Goal: Communication & Community: Answer question/provide support

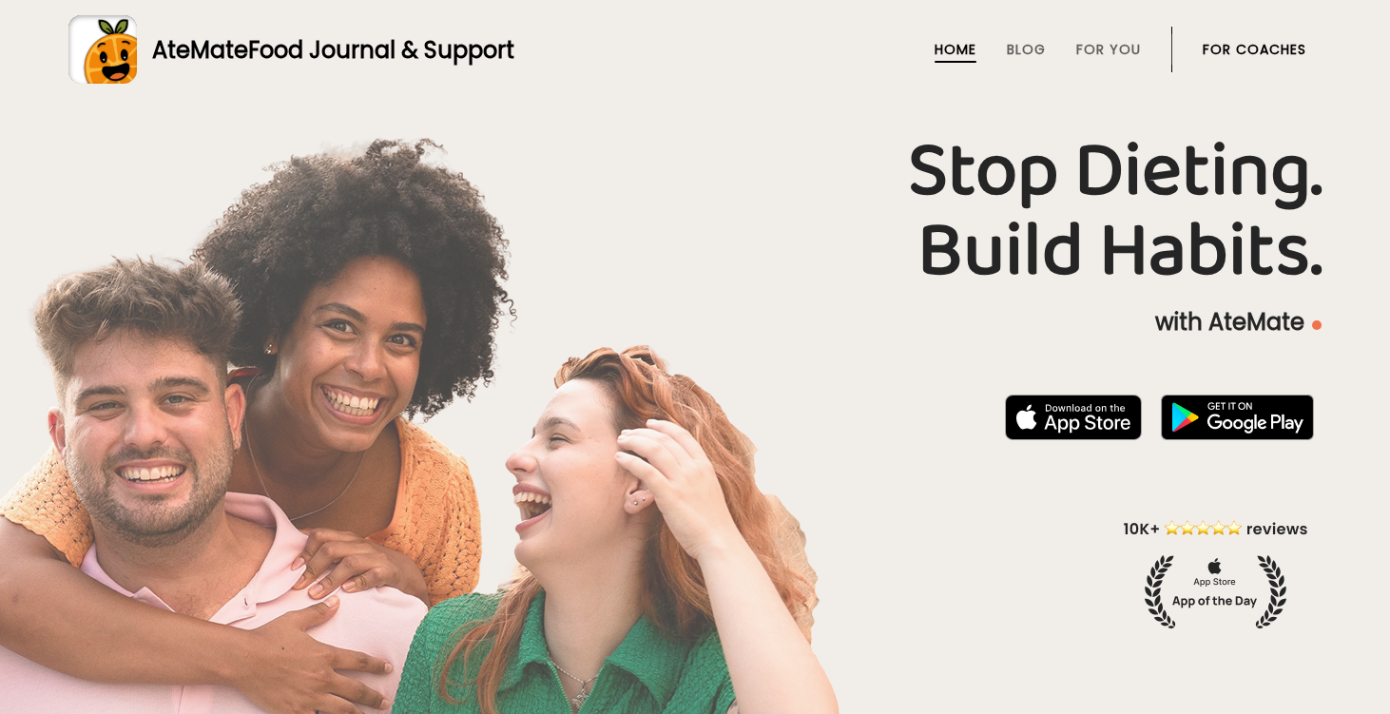
click at [1237, 48] on link "For Coaches" at bounding box center [1255, 49] width 104 height 15
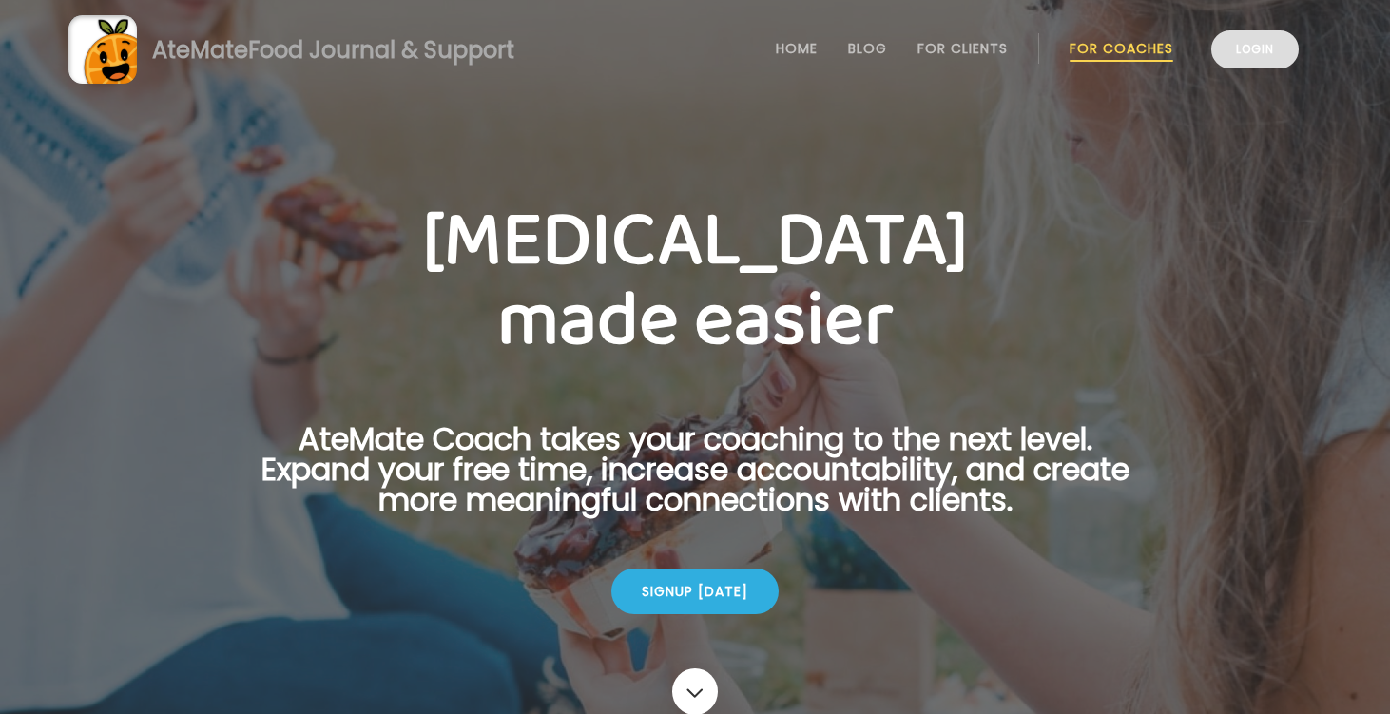
click at [1239, 56] on link "Login" at bounding box center [1255, 49] width 87 height 38
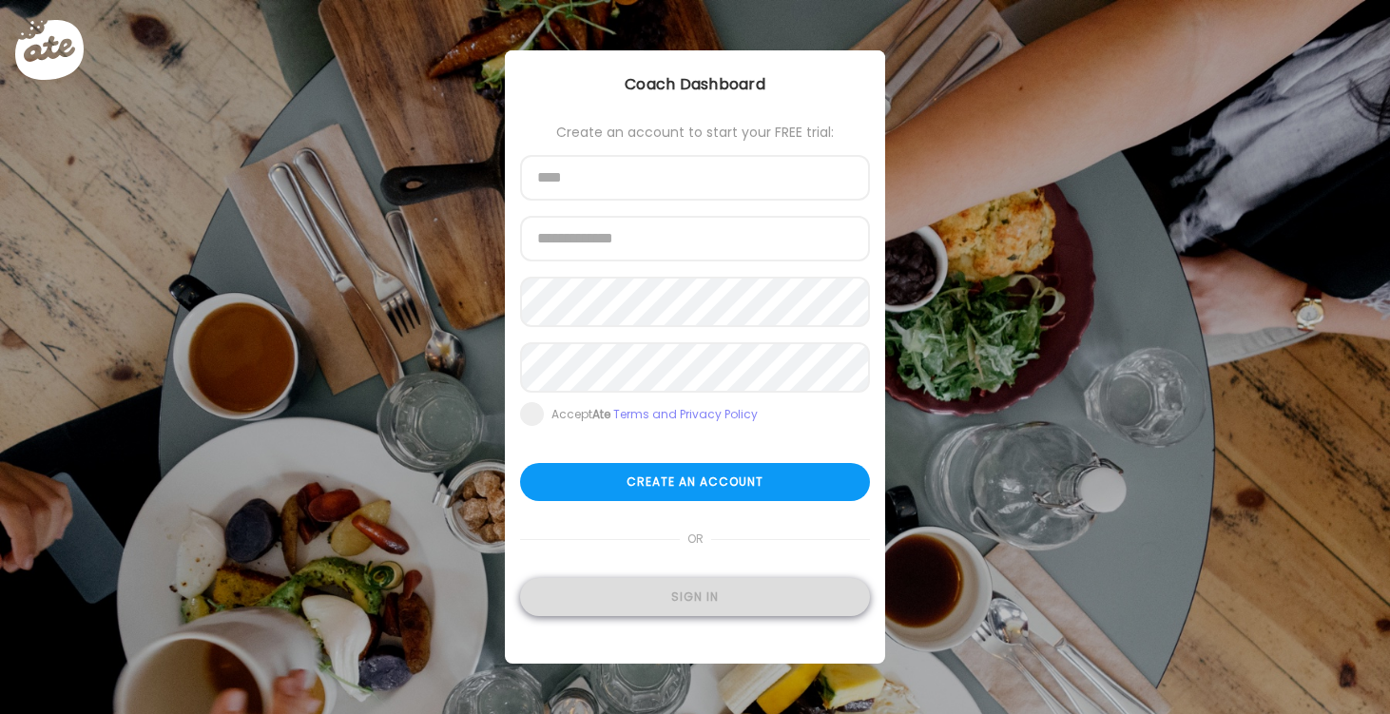
click at [659, 605] on div "Sign in" at bounding box center [695, 597] width 350 height 38
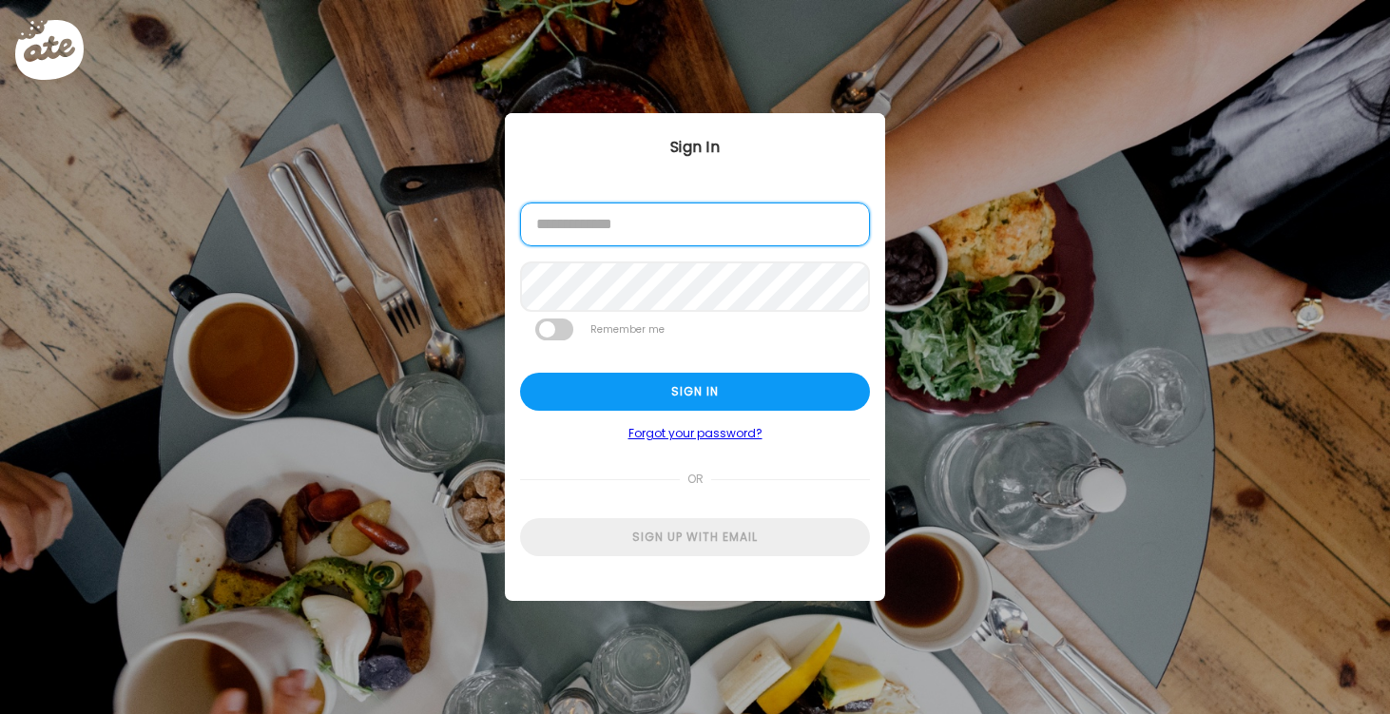
type input "**********"
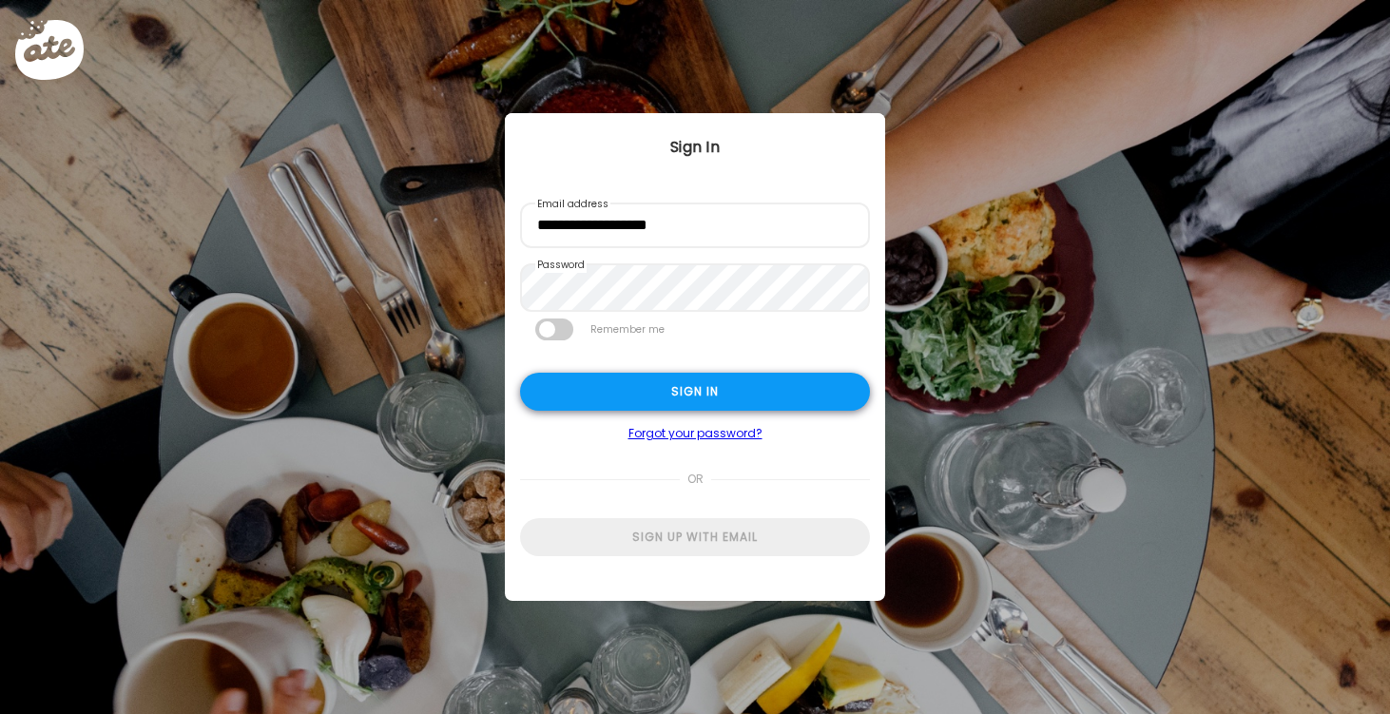
click at [685, 390] on div "Sign in" at bounding box center [695, 392] width 350 height 38
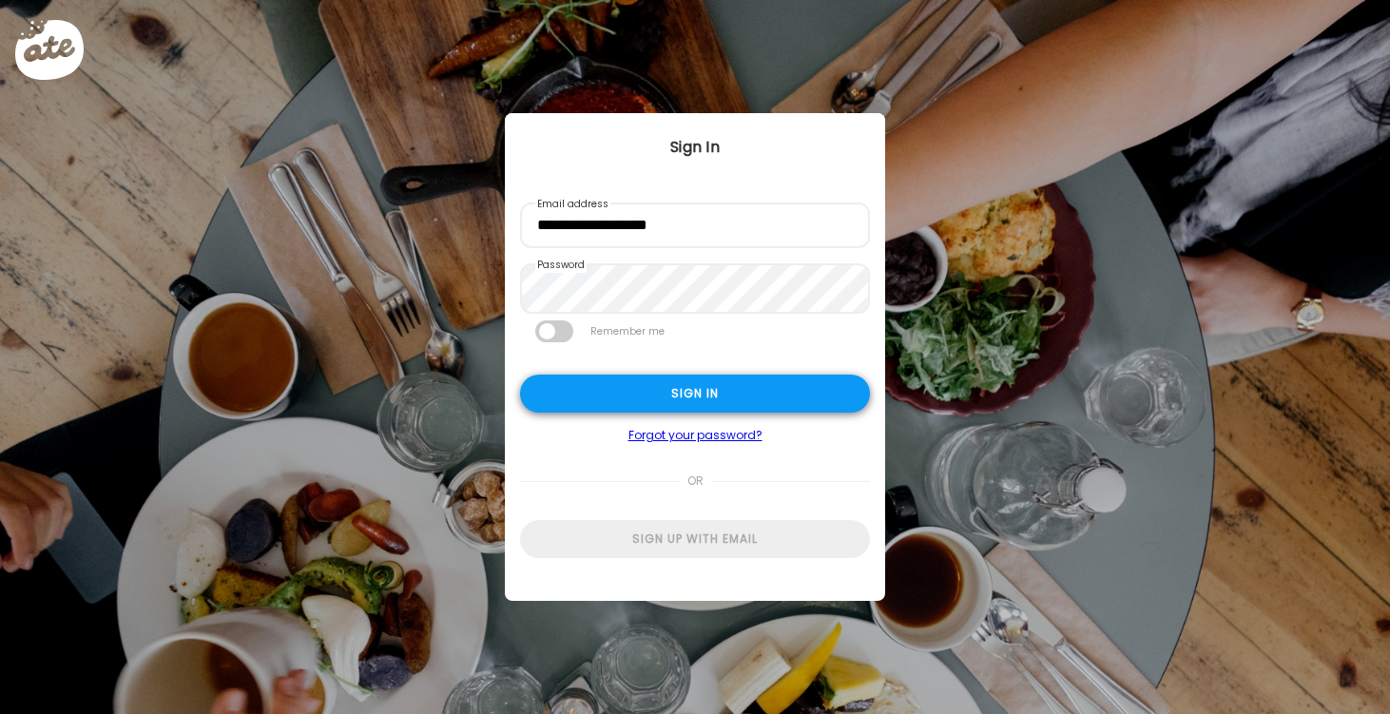
type textarea "**********"
type input "*********"
type input "**********"
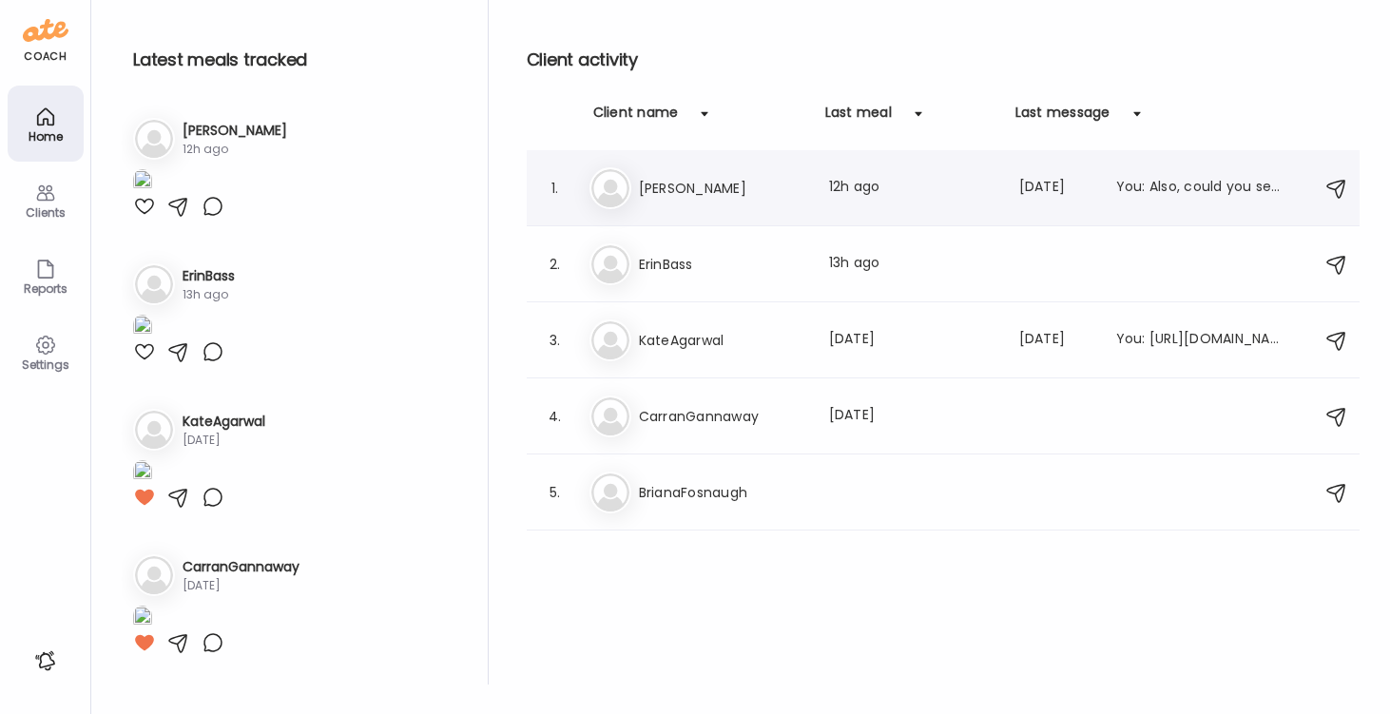
click at [660, 186] on h3 "Jamie" at bounding box center [722, 188] width 167 height 23
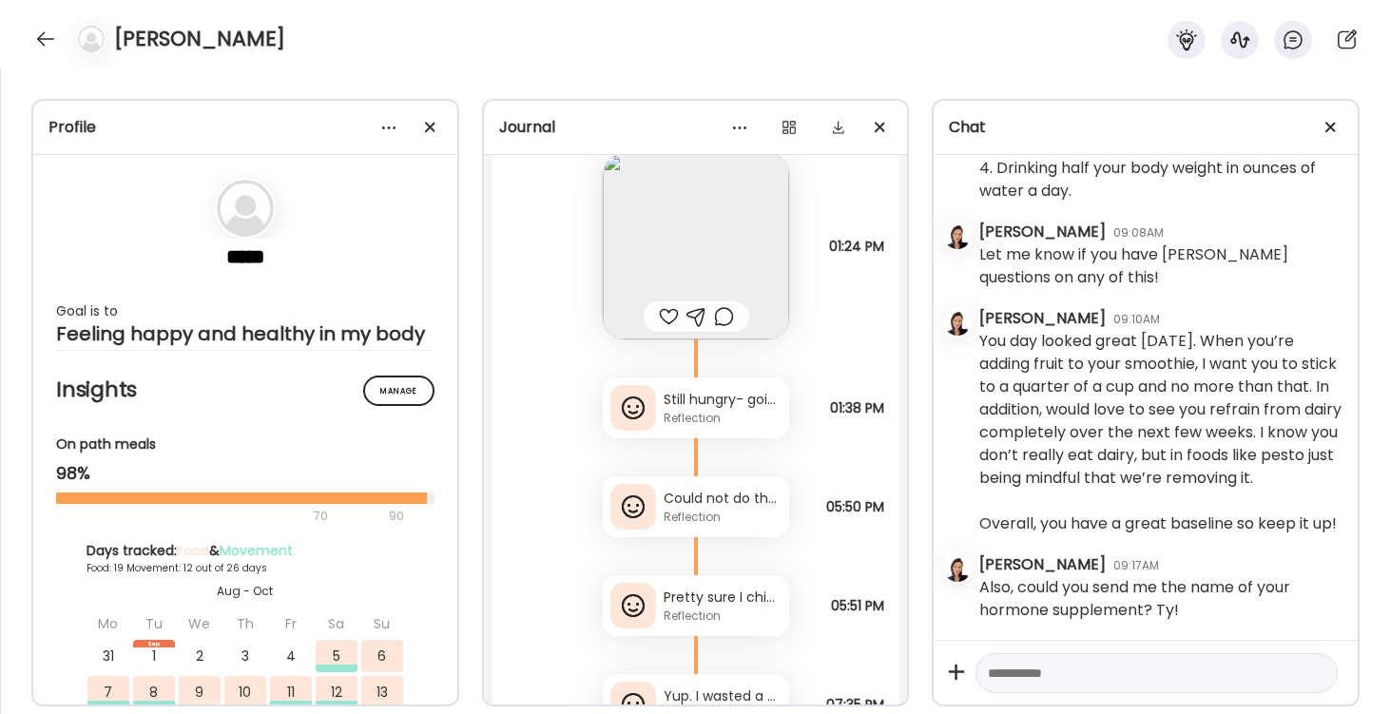
scroll to position [35582, 0]
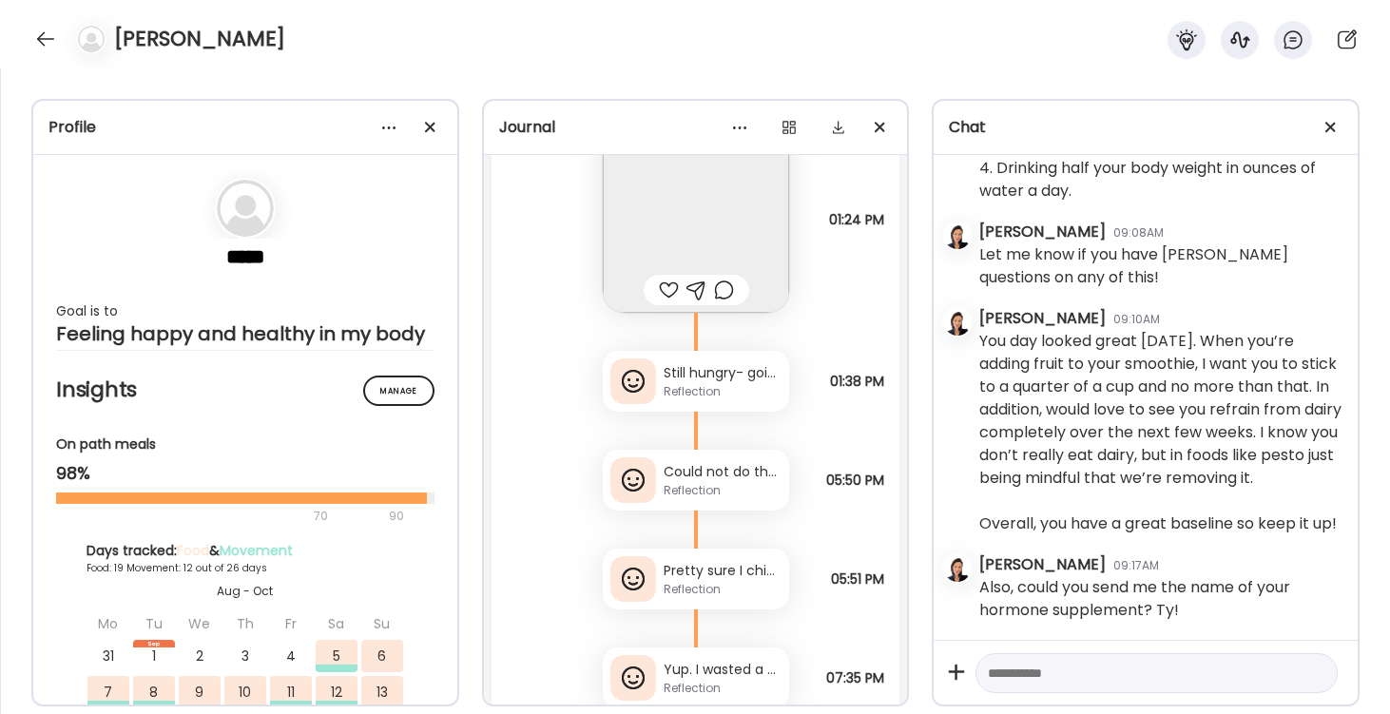
click at [712, 379] on div "Still hungry- going to eat leftover halibut from last night" at bounding box center [723, 373] width 118 height 20
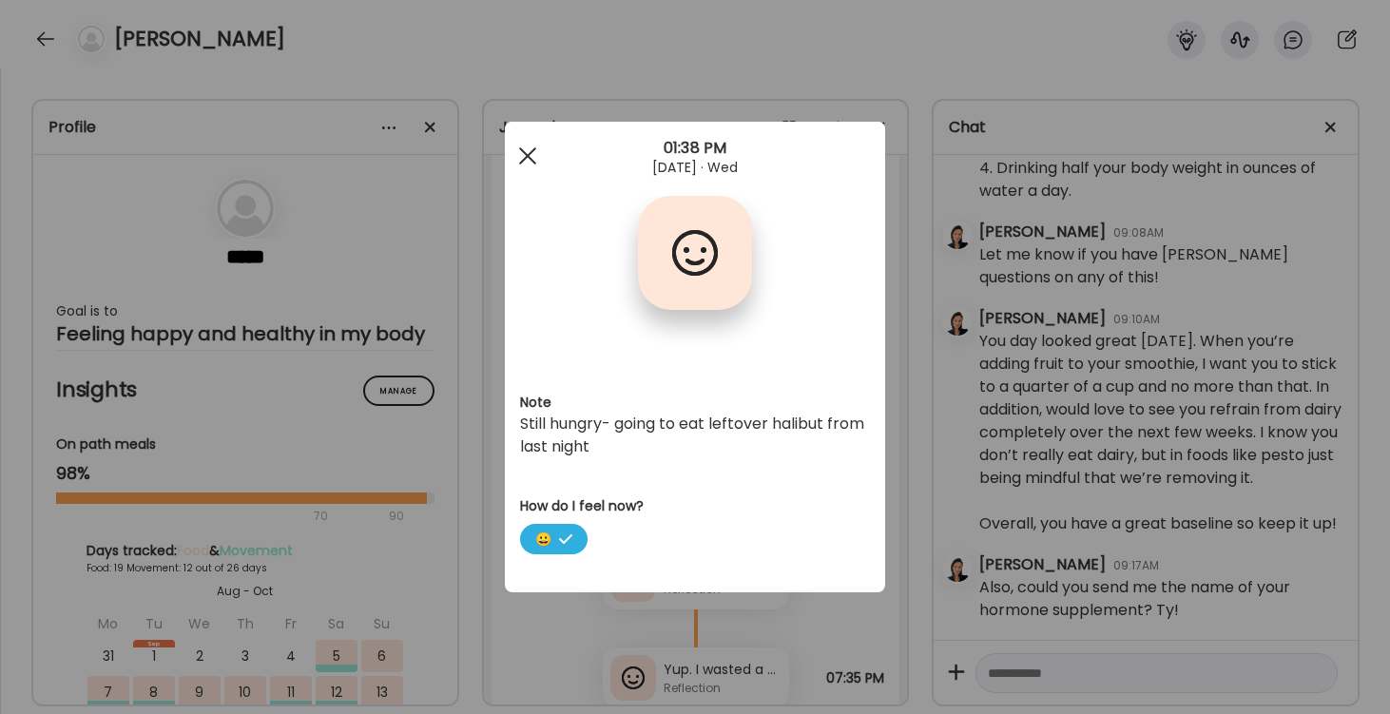
click at [525, 160] on span at bounding box center [527, 155] width 17 height 17
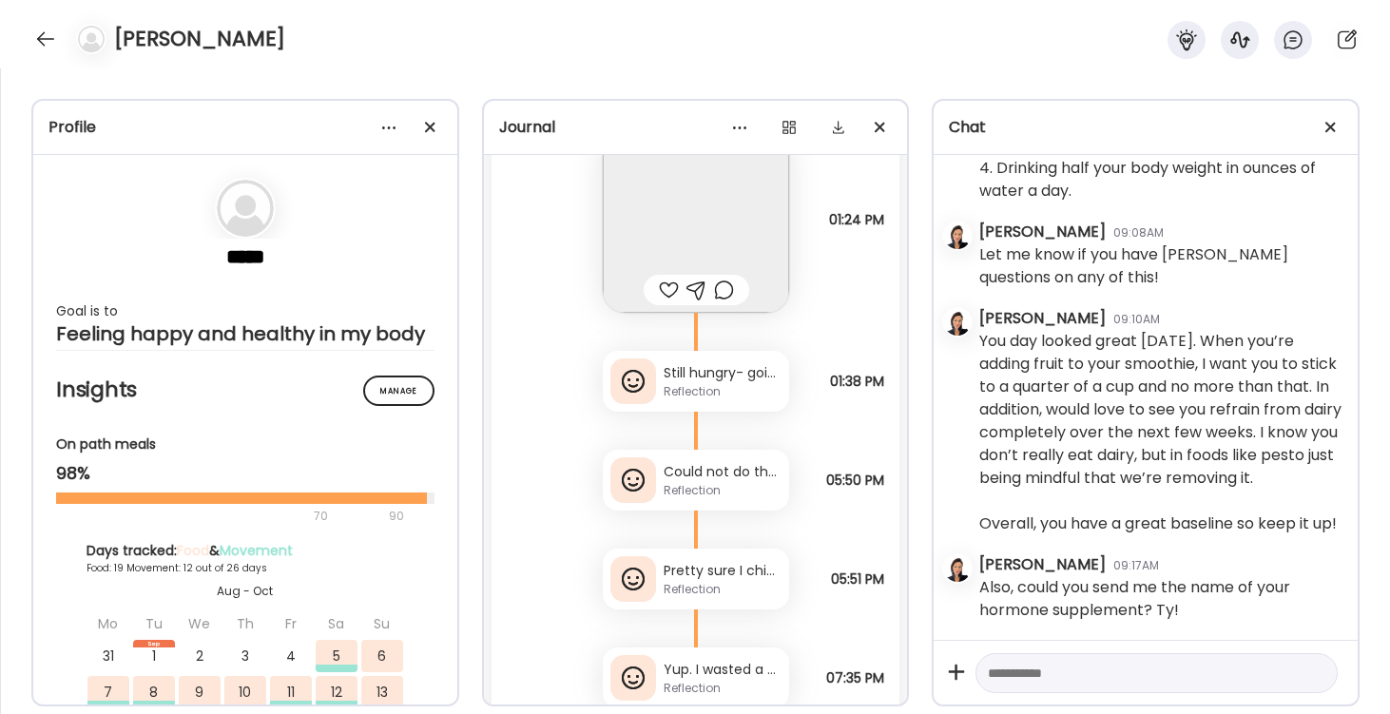
click at [697, 493] on div "Reflection" at bounding box center [723, 490] width 118 height 17
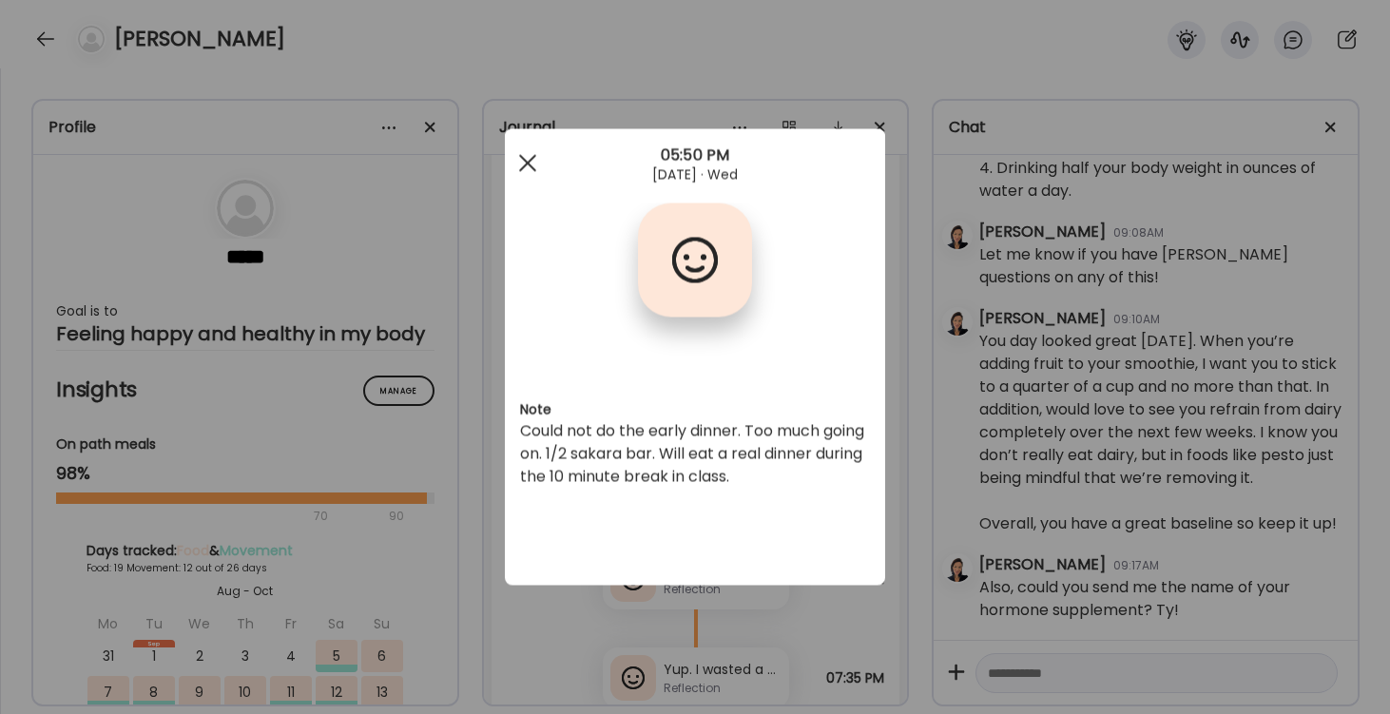
click at [531, 160] on span at bounding box center [527, 162] width 17 height 17
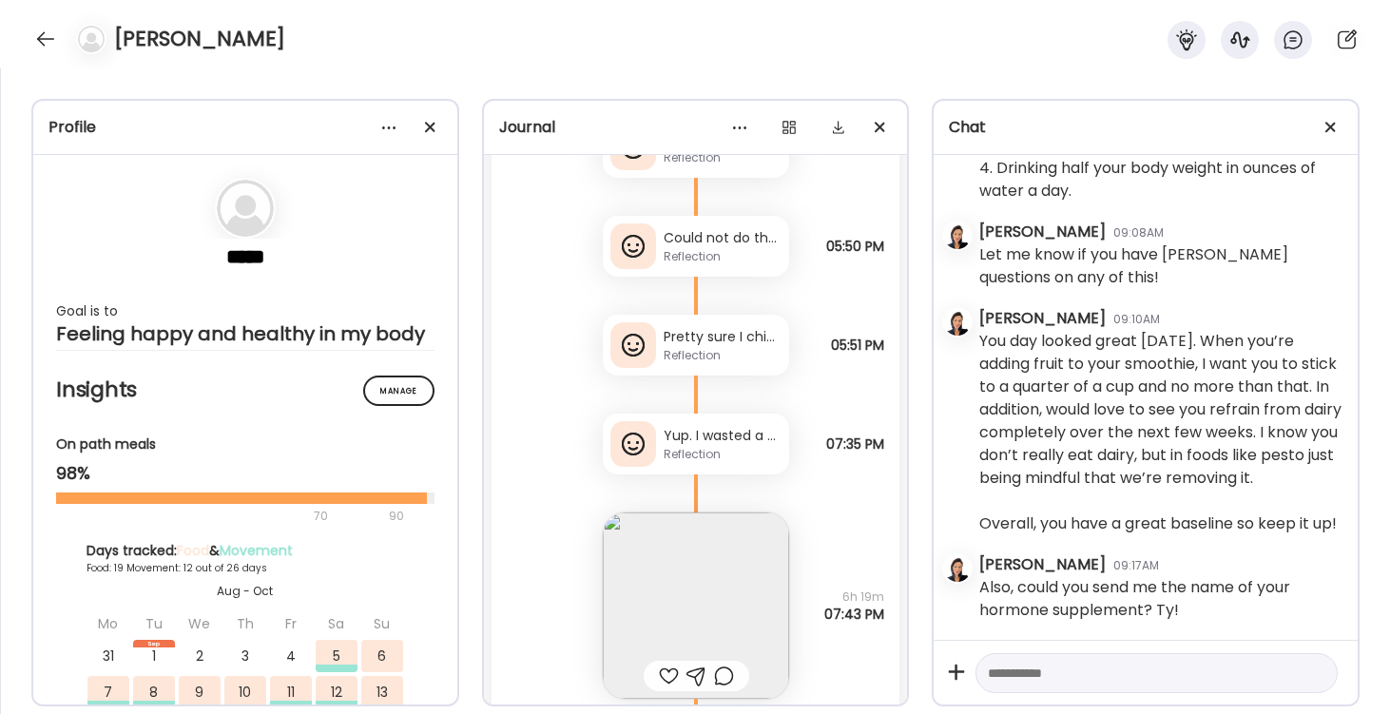
scroll to position [35828, 0]
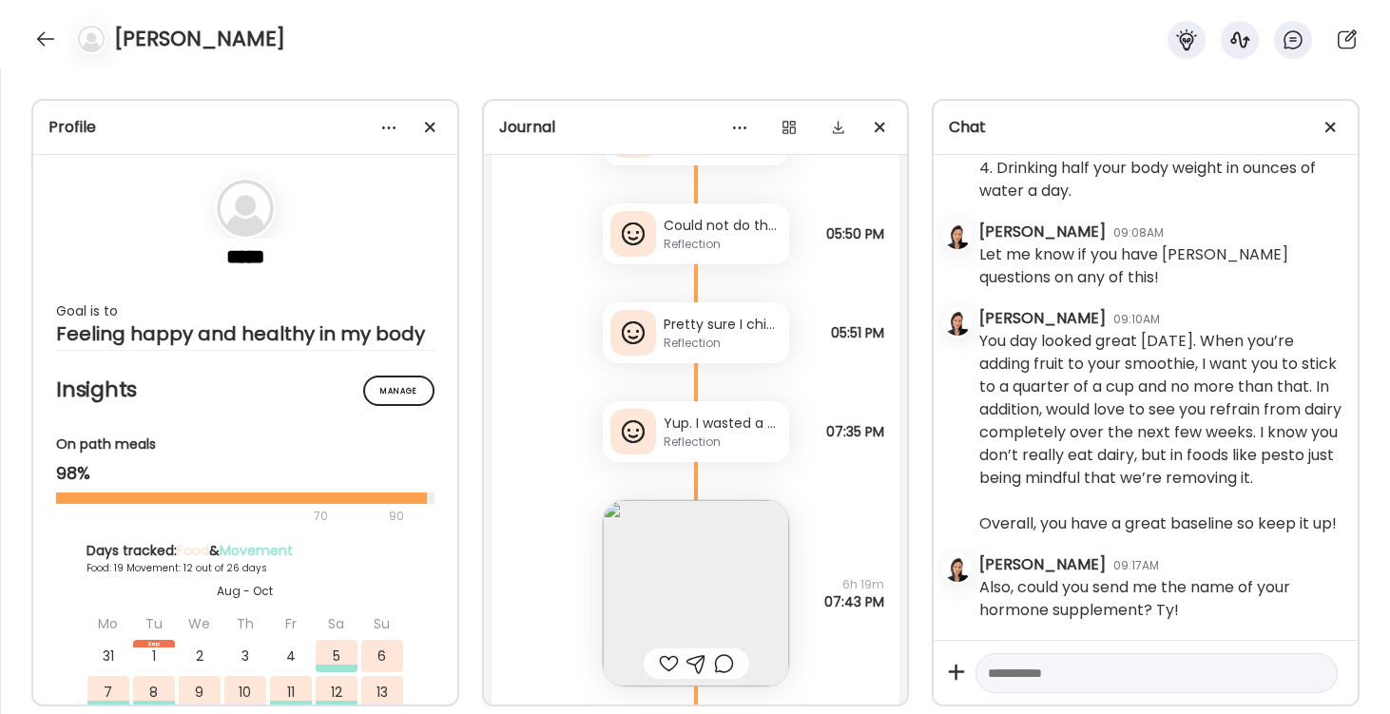
click at [677, 341] on div "Reflection" at bounding box center [723, 343] width 118 height 17
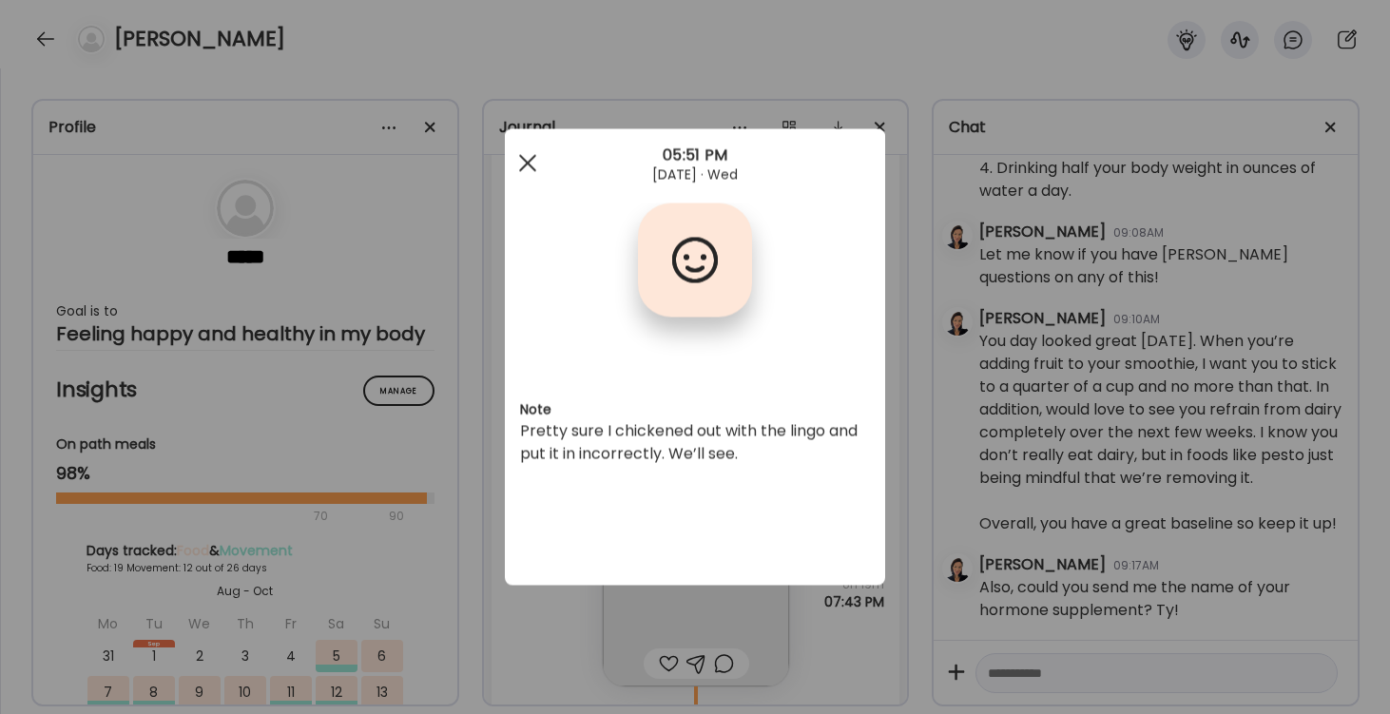
click at [536, 164] on div at bounding box center [528, 164] width 38 height 38
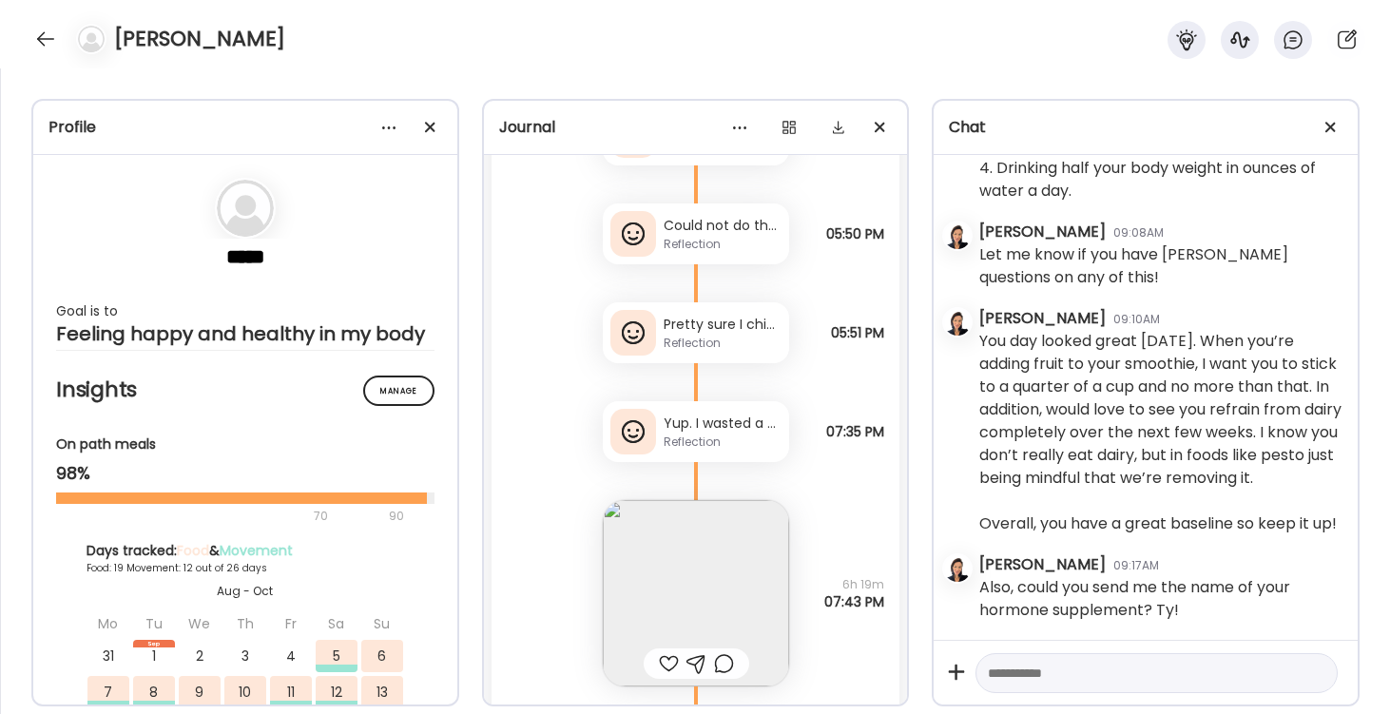
click at [735, 440] on div "Reflection" at bounding box center [723, 442] width 118 height 17
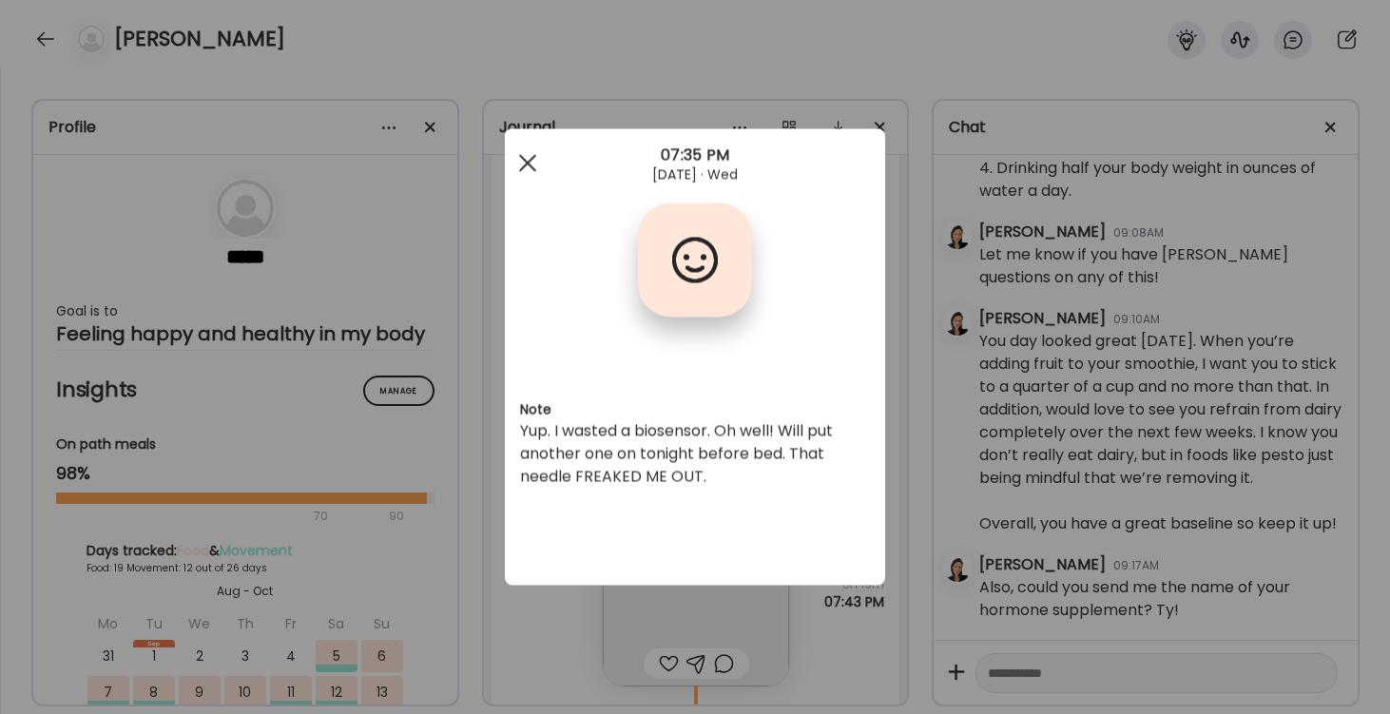
click at [529, 160] on div at bounding box center [528, 164] width 38 height 38
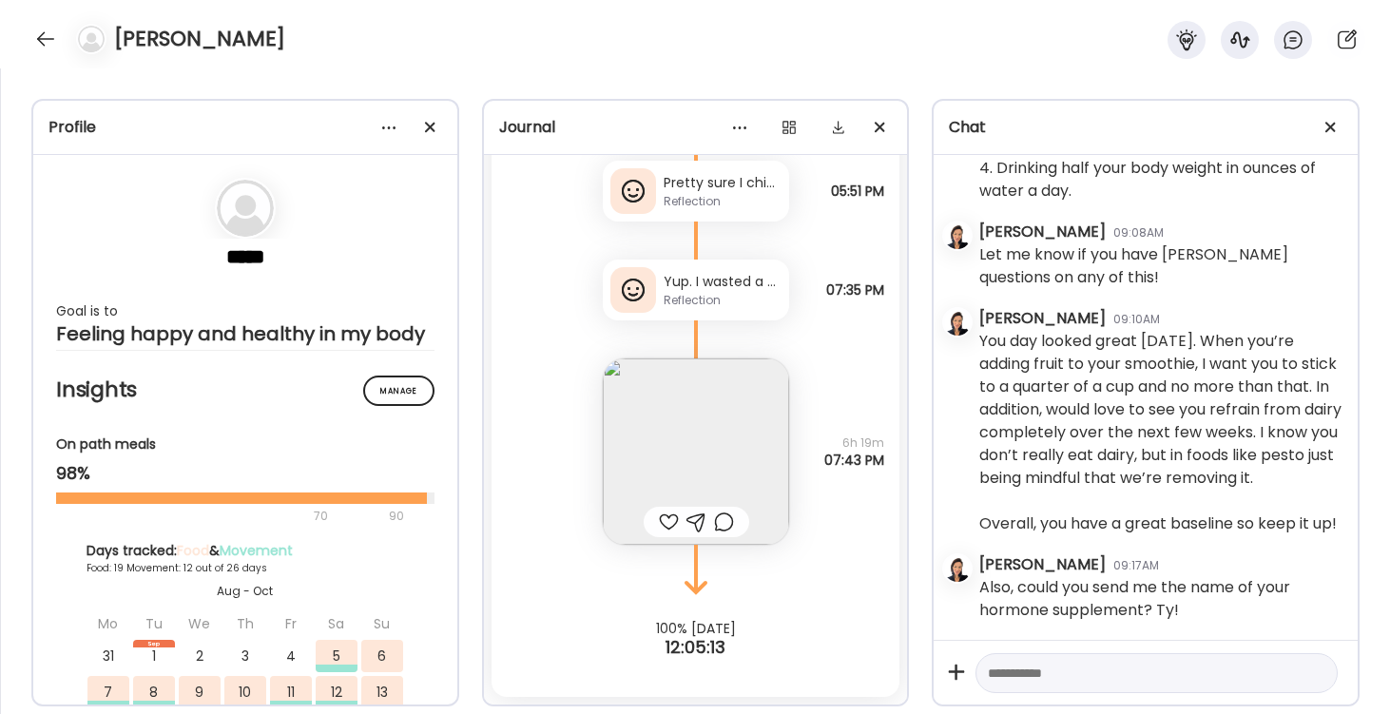
click at [705, 441] on img at bounding box center [696, 452] width 186 height 186
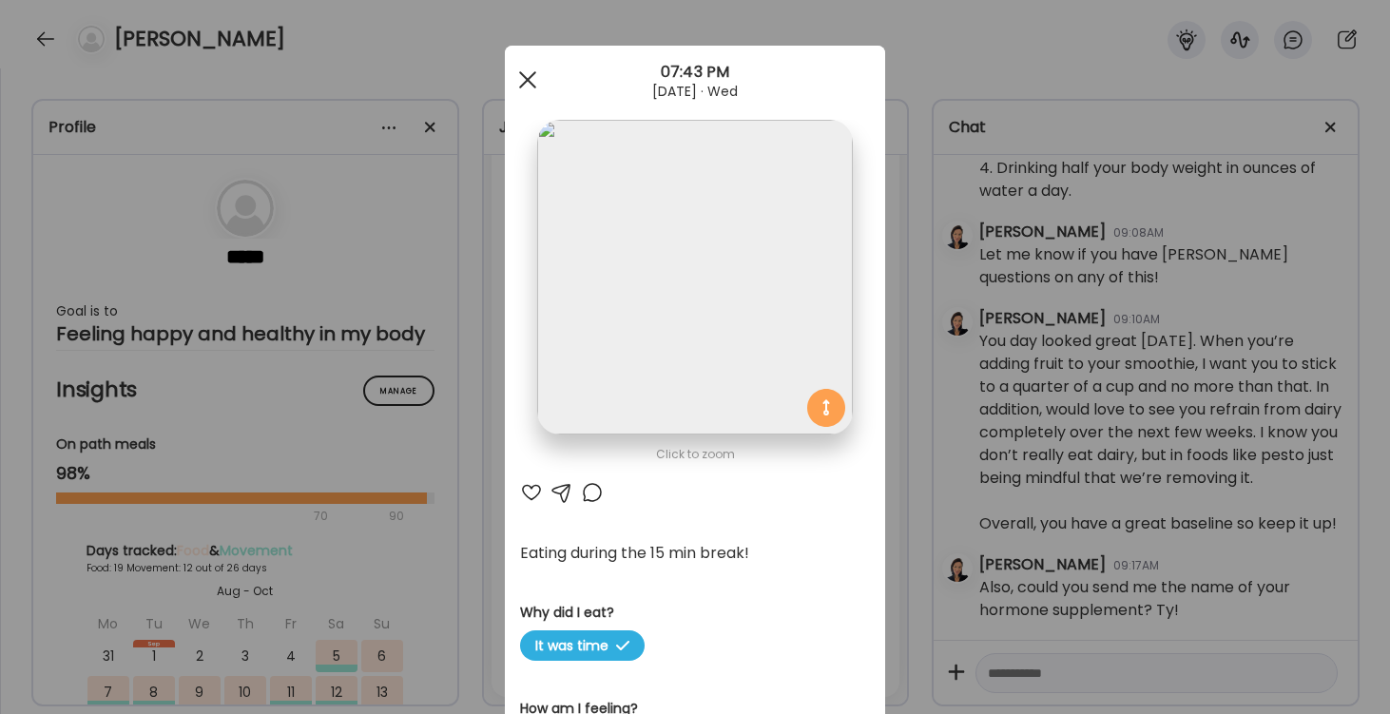
click at [531, 78] on span at bounding box center [527, 79] width 17 height 17
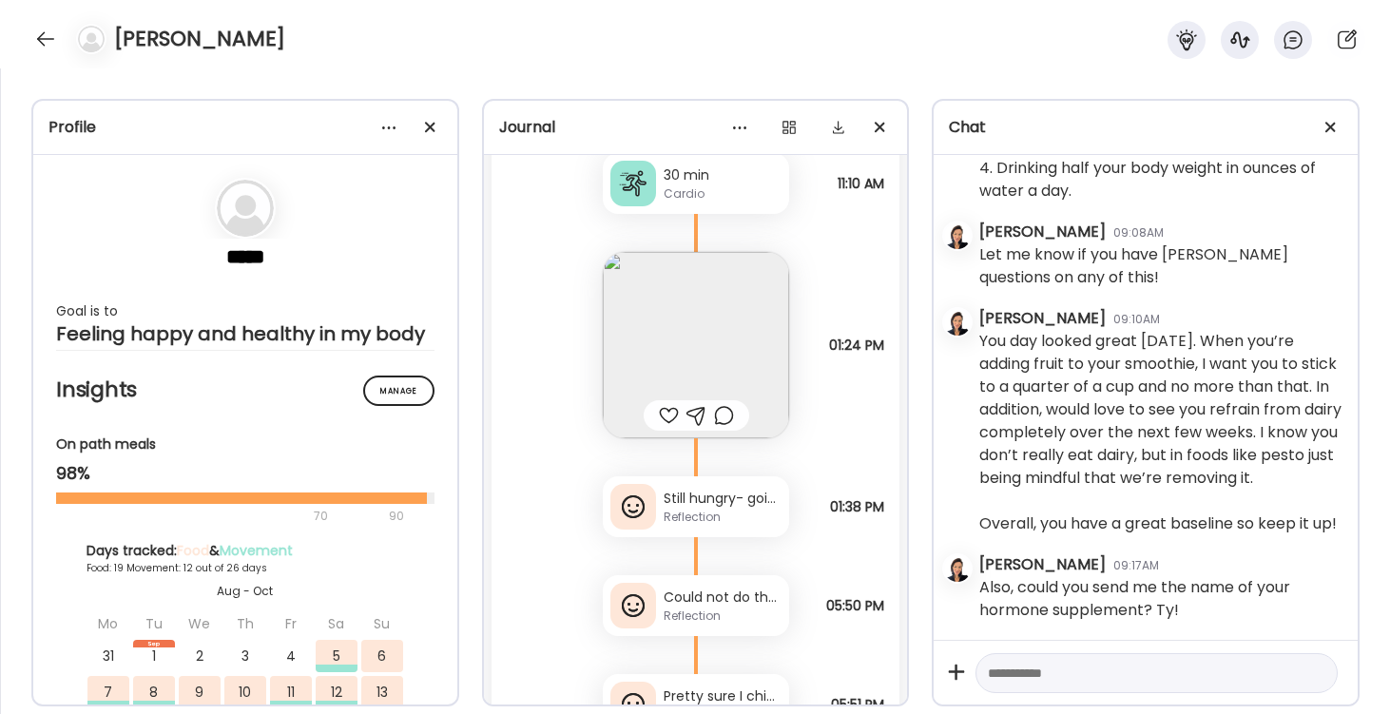
scroll to position [35471, 0]
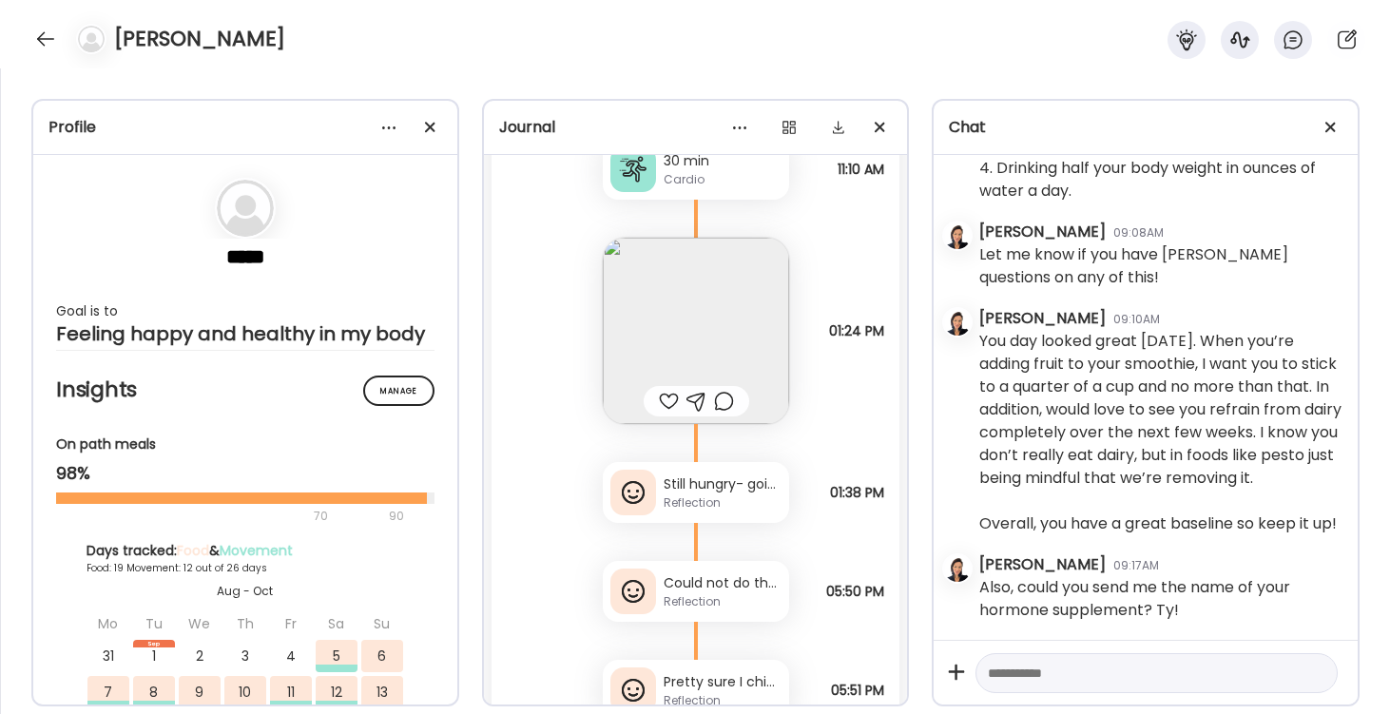
click at [681, 340] on img at bounding box center [696, 331] width 186 height 186
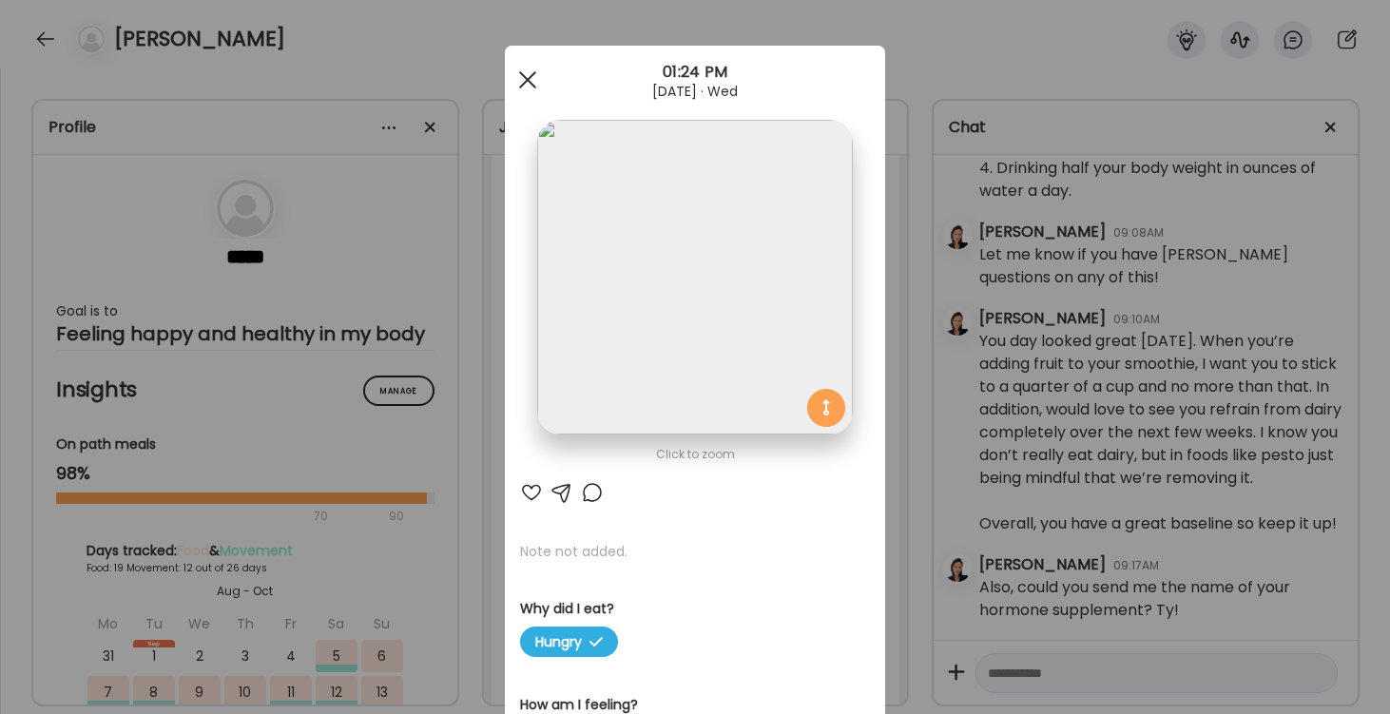
click at [521, 71] on div at bounding box center [528, 80] width 38 height 38
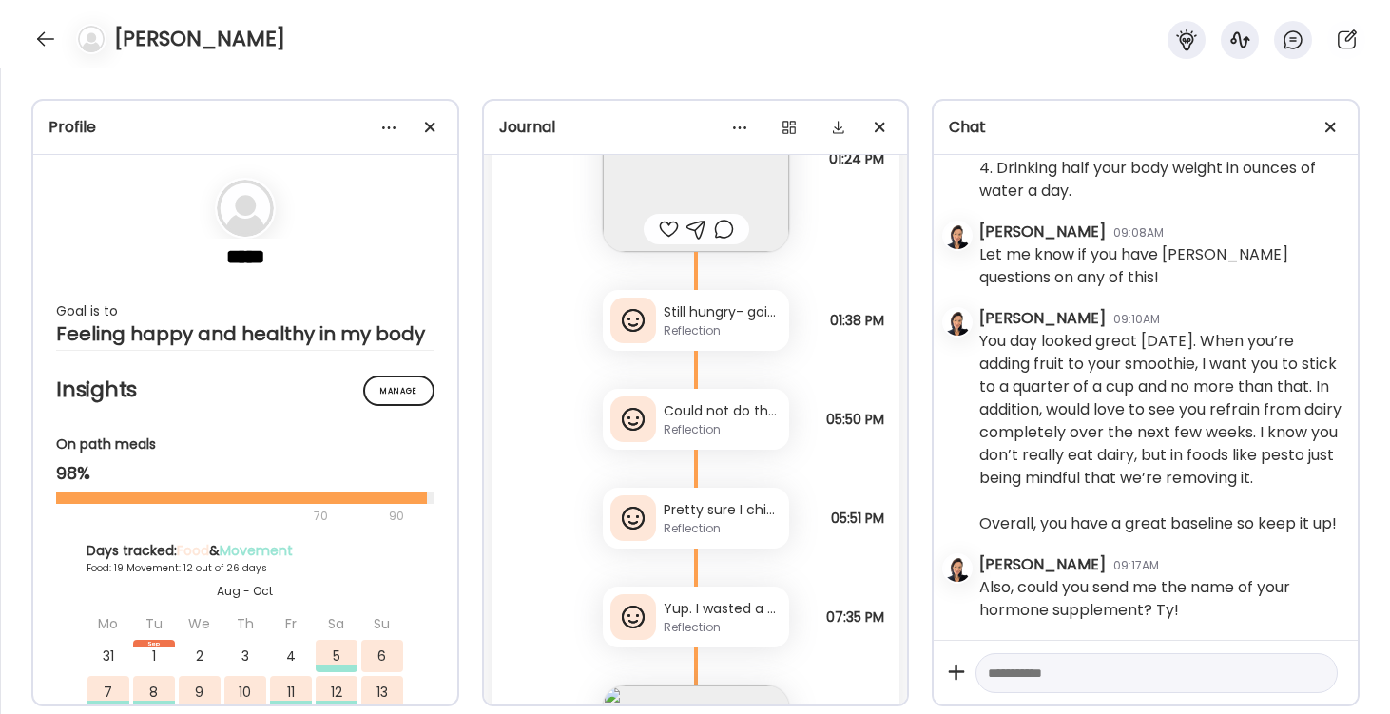
scroll to position [35649, 0]
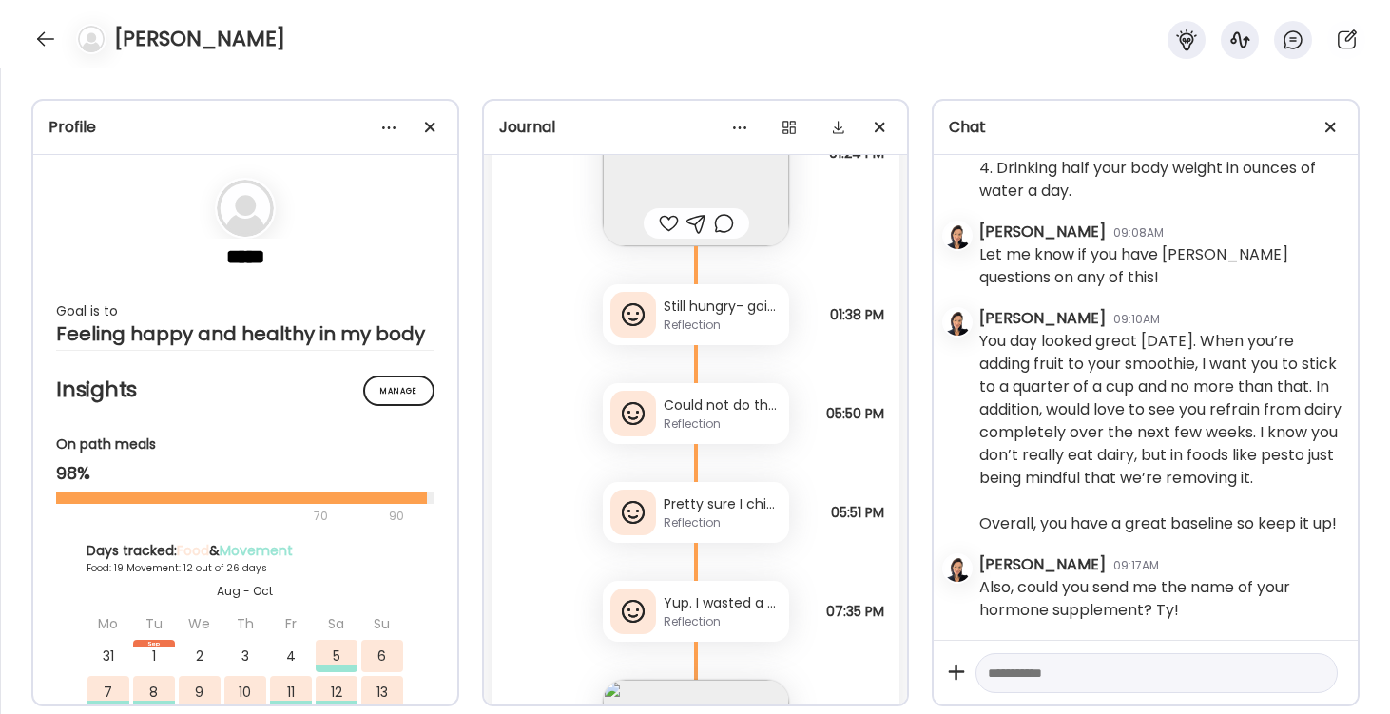
click at [697, 420] on div "Reflection" at bounding box center [723, 424] width 118 height 17
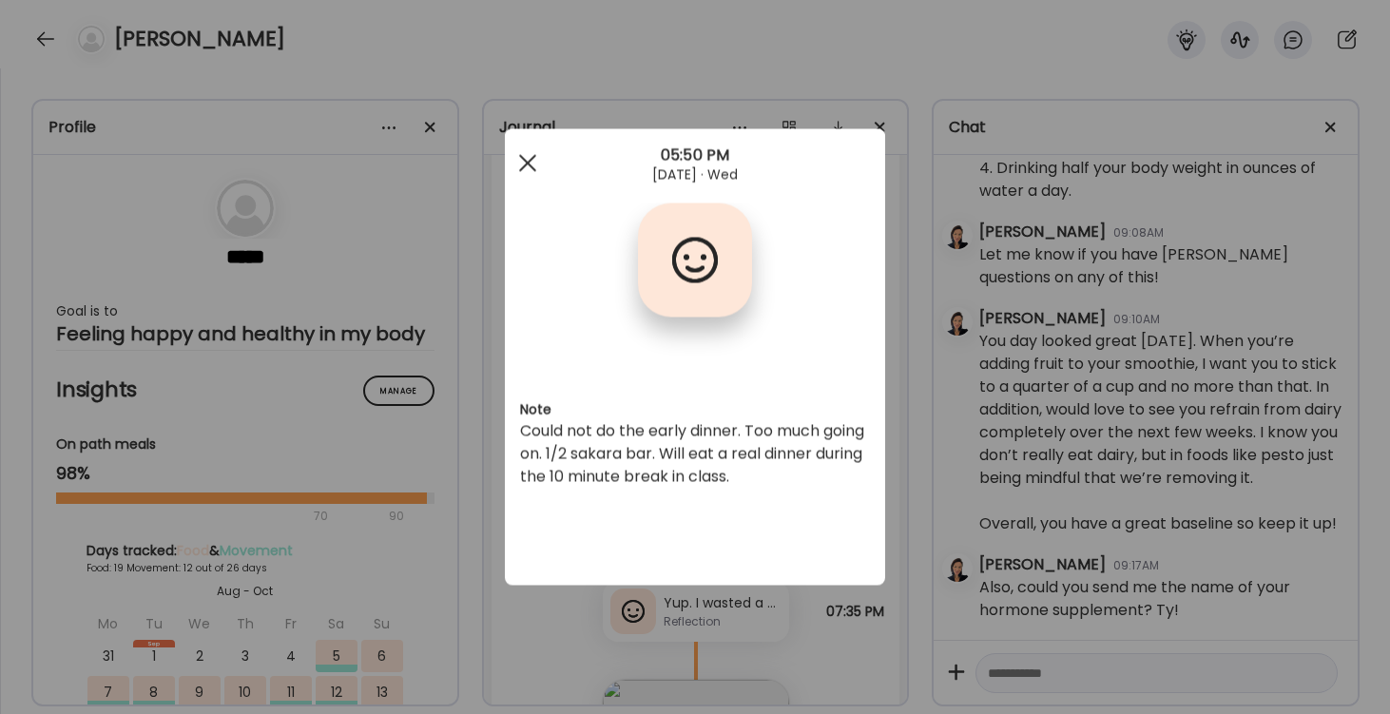
click at [520, 162] on div at bounding box center [528, 164] width 38 height 38
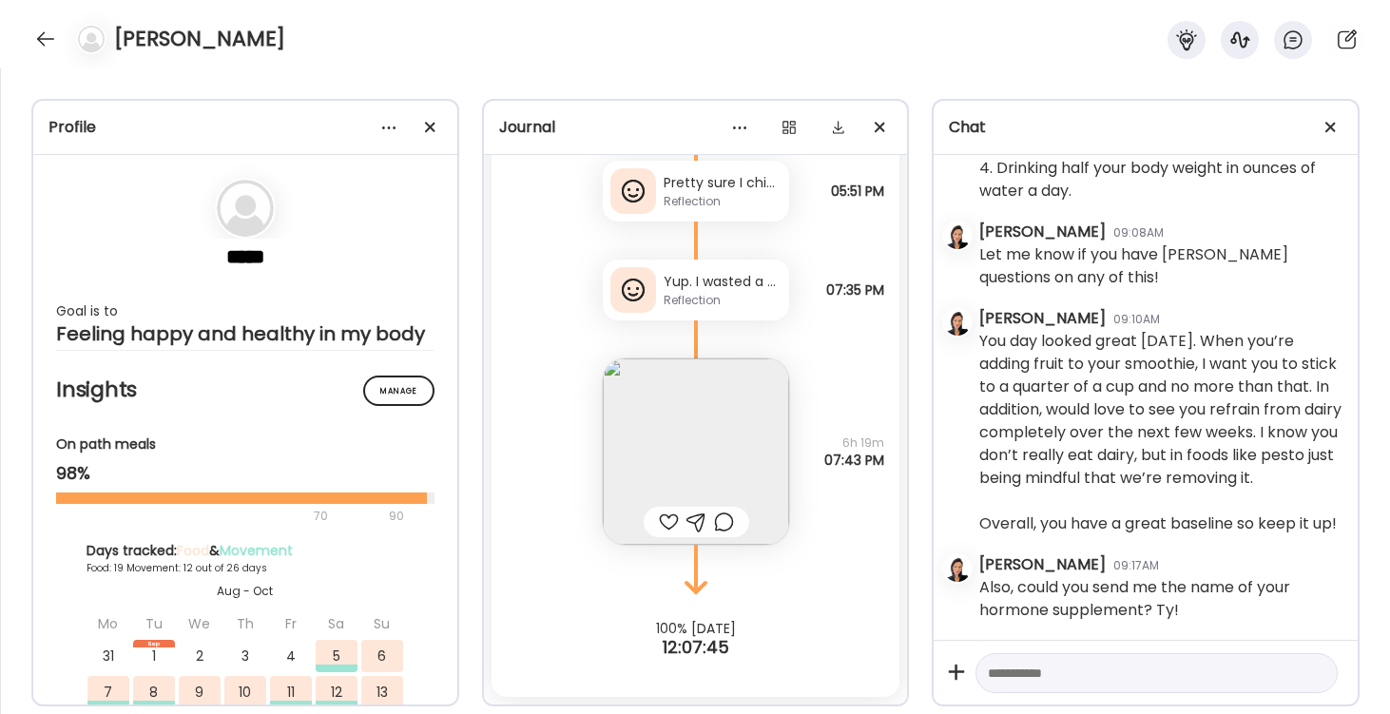
scroll to position [35970, 0]
click at [41, 36] on div at bounding box center [45, 39] width 30 height 30
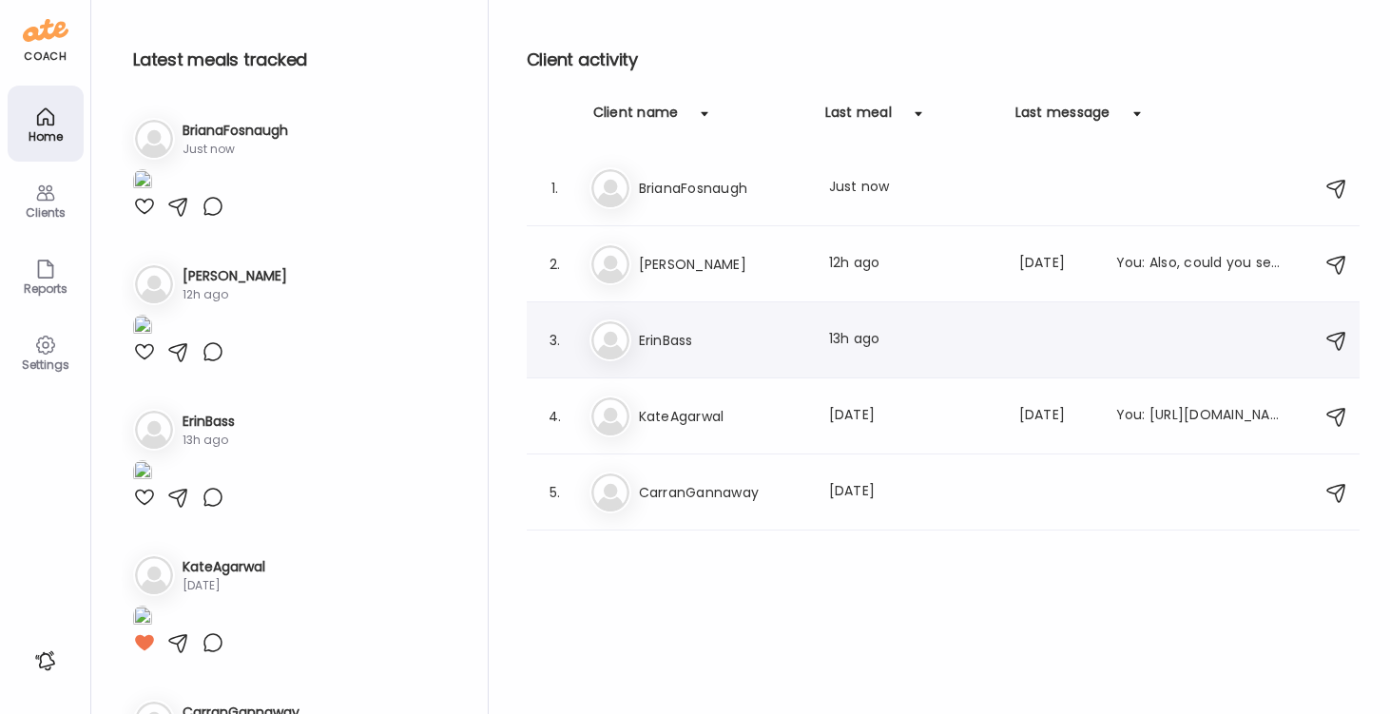
click at [693, 329] on h3 "ErinBass" at bounding box center [722, 340] width 167 height 23
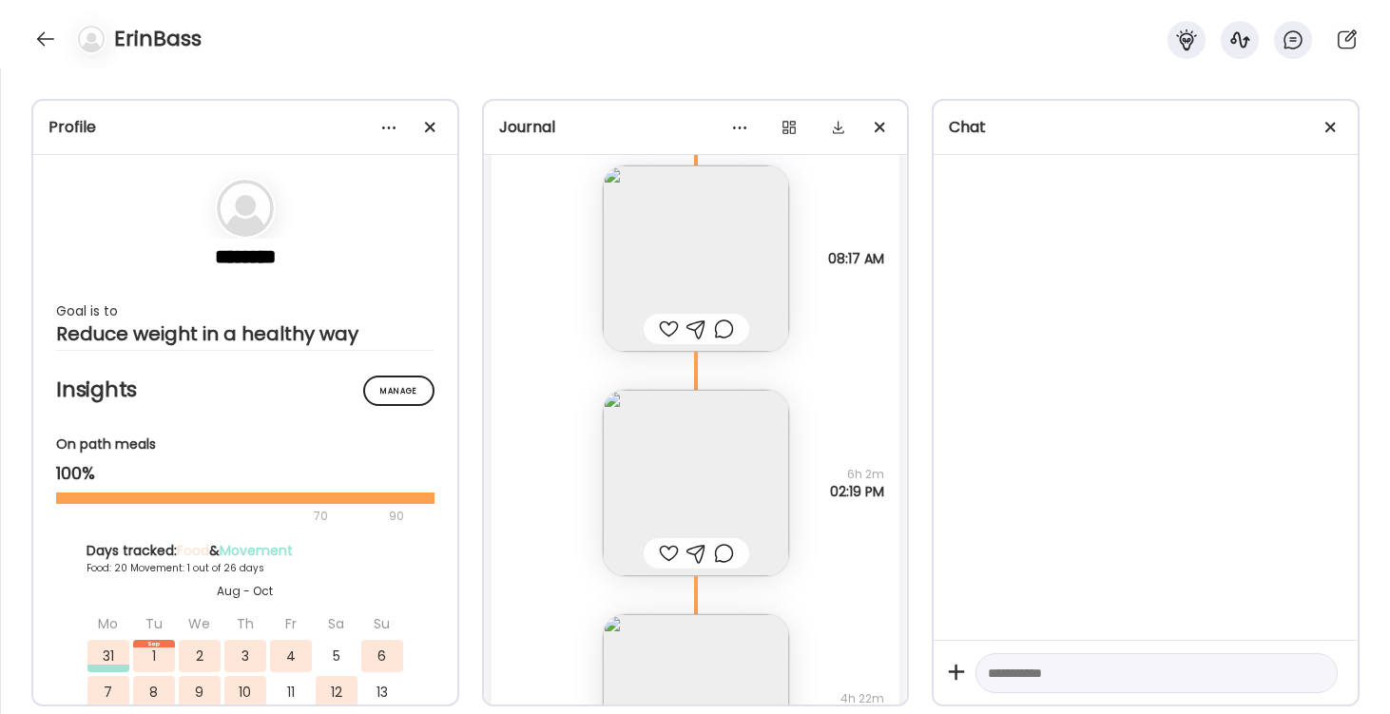
scroll to position [23837, 0]
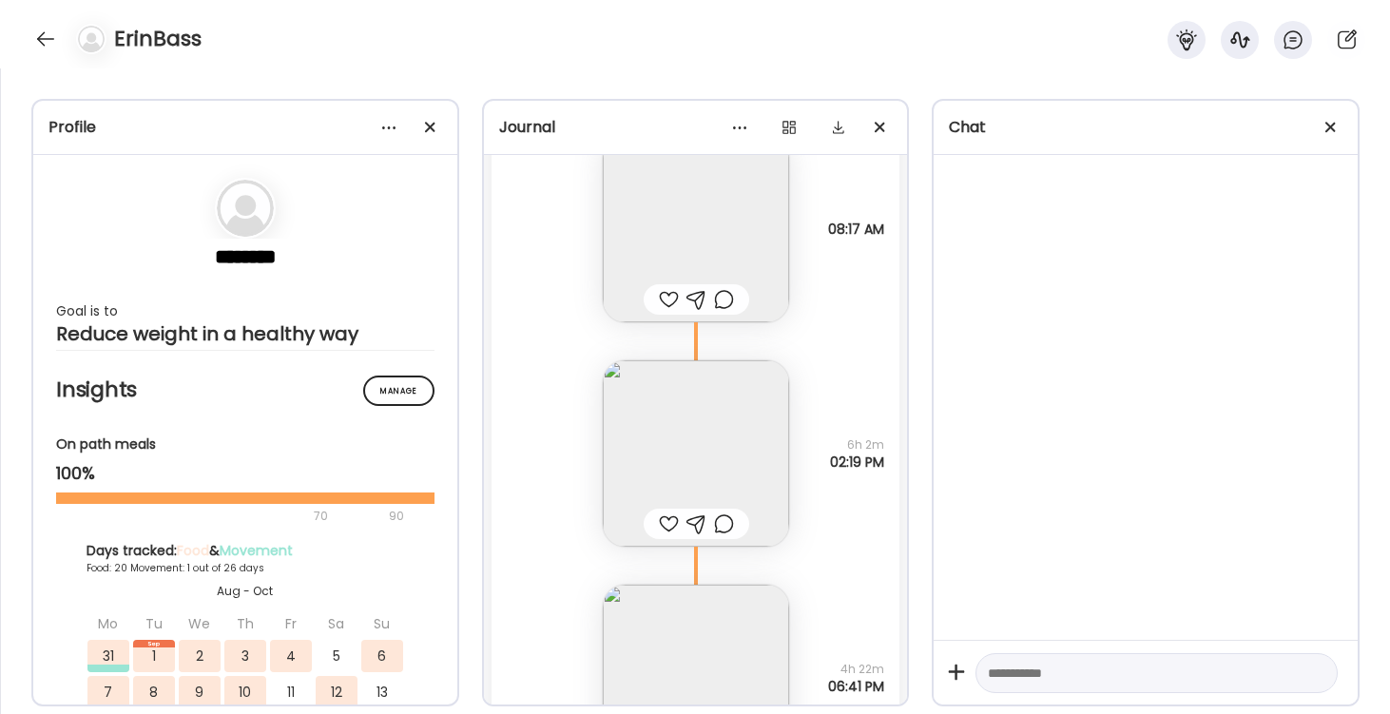
click at [681, 243] on img at bounding box center [696, 229] width 186 height 186
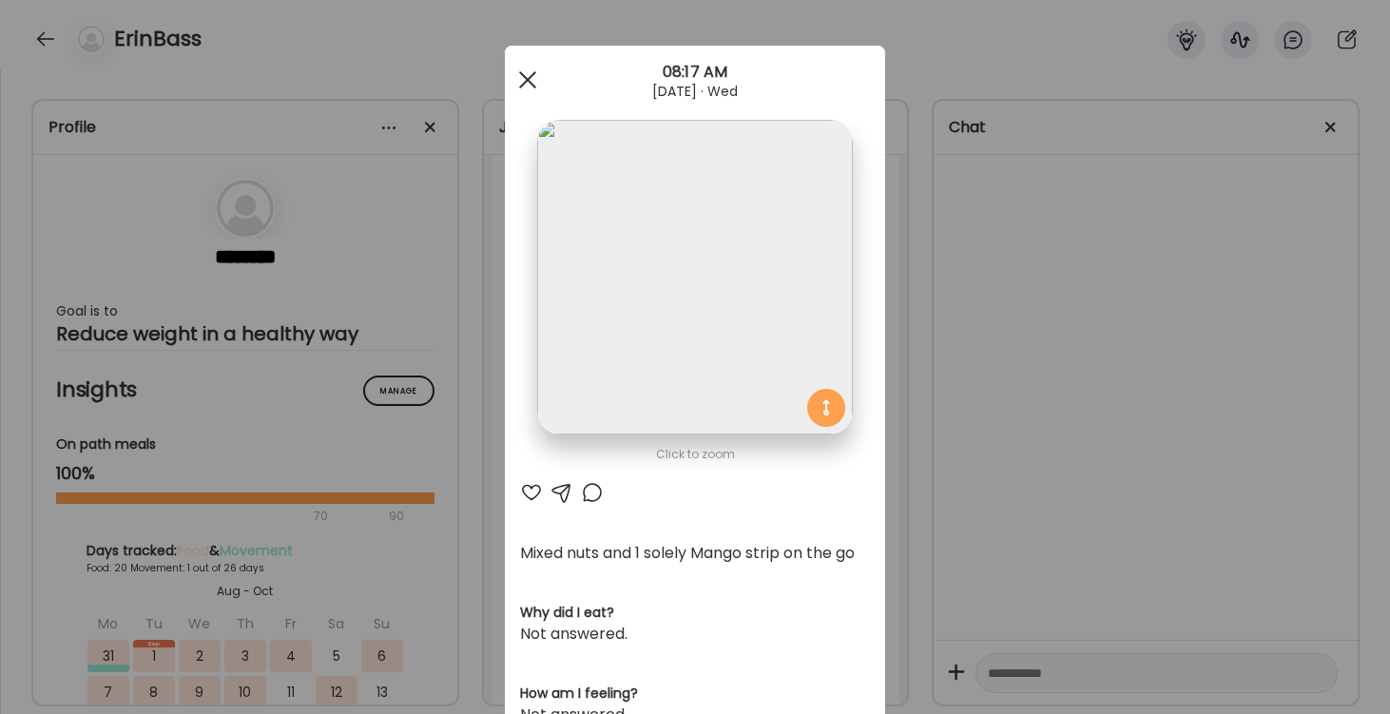
click at [534, 84] on div at bounding box center [528, 80] width 38 height 38
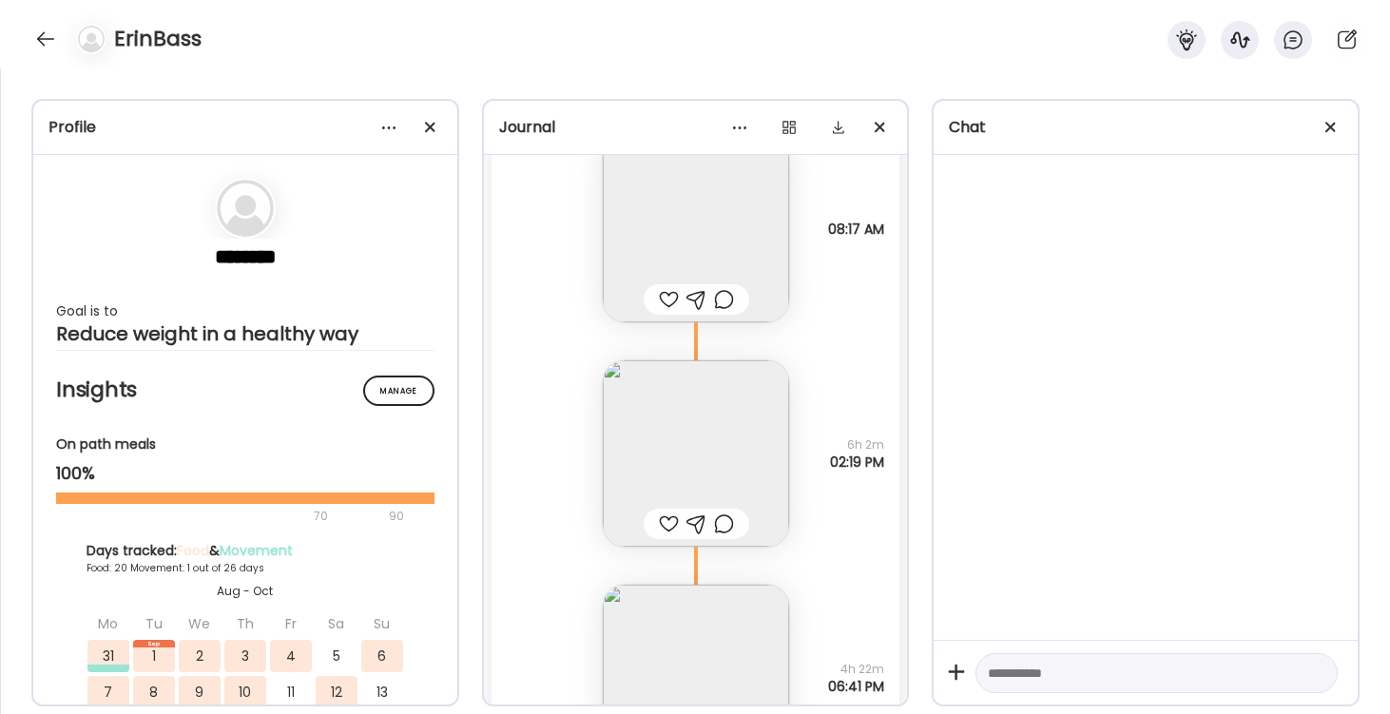
click at [728, 434] on img at bounding box center [696, 453] width 186 height 186
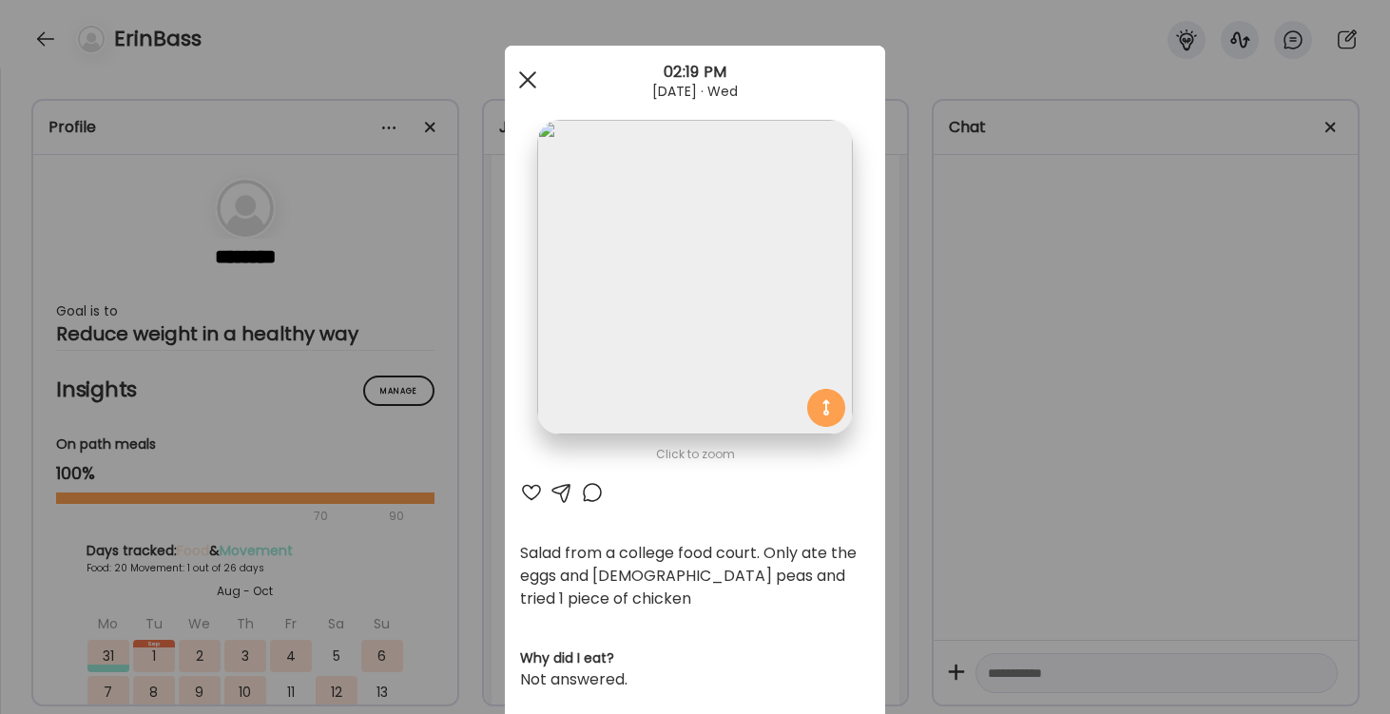
click at [527, 84] on div at bounding box center [528, 80] width 38 height 38
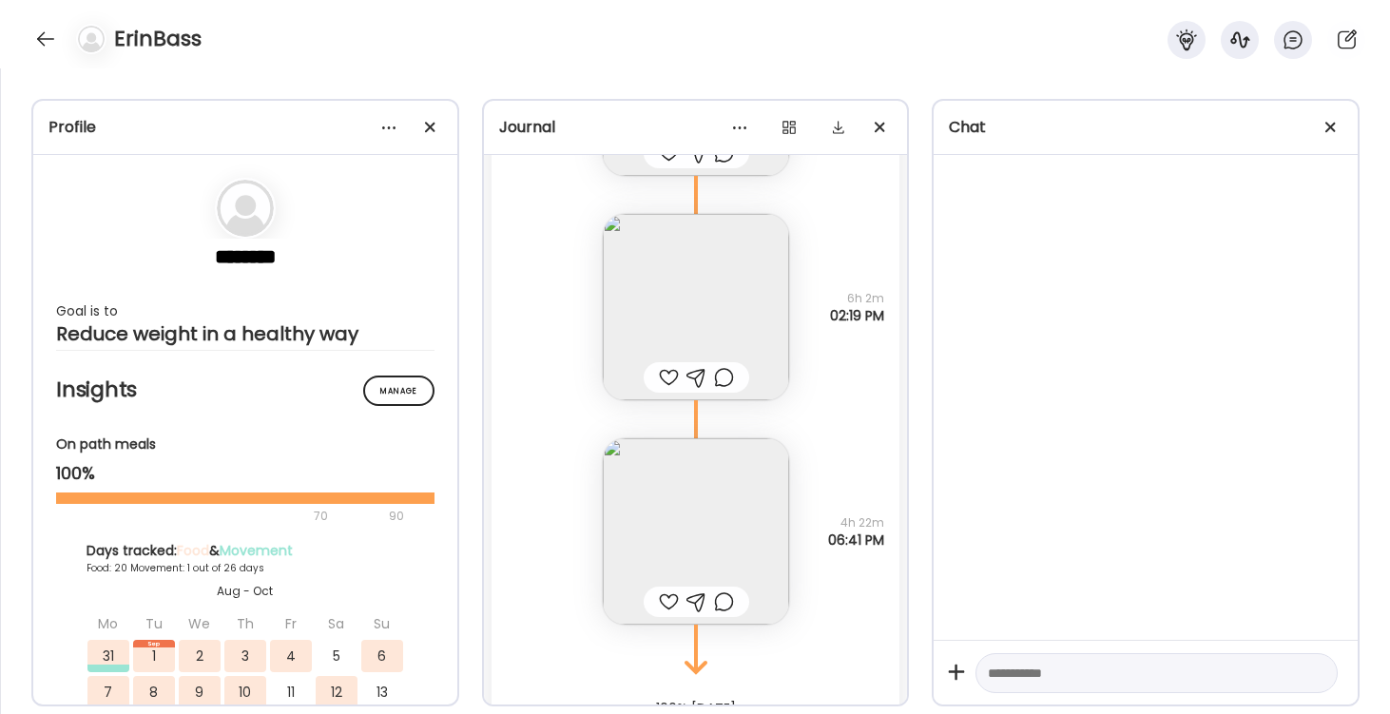
scroll to position [23991, 0]
click at [705, 496] on img at bounding box center [696, 524] width 186 height 186
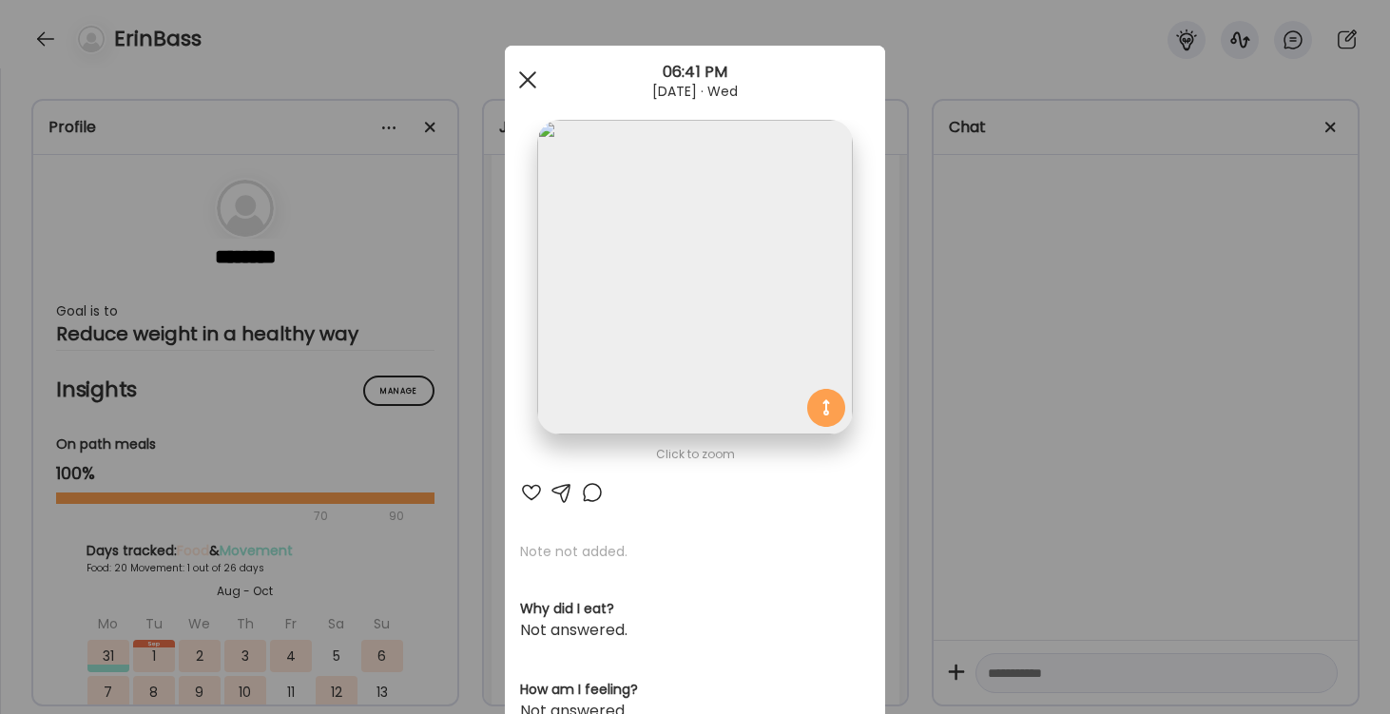
click at [520, 76] on div at bounding box center [528, 80] width 38 height 38
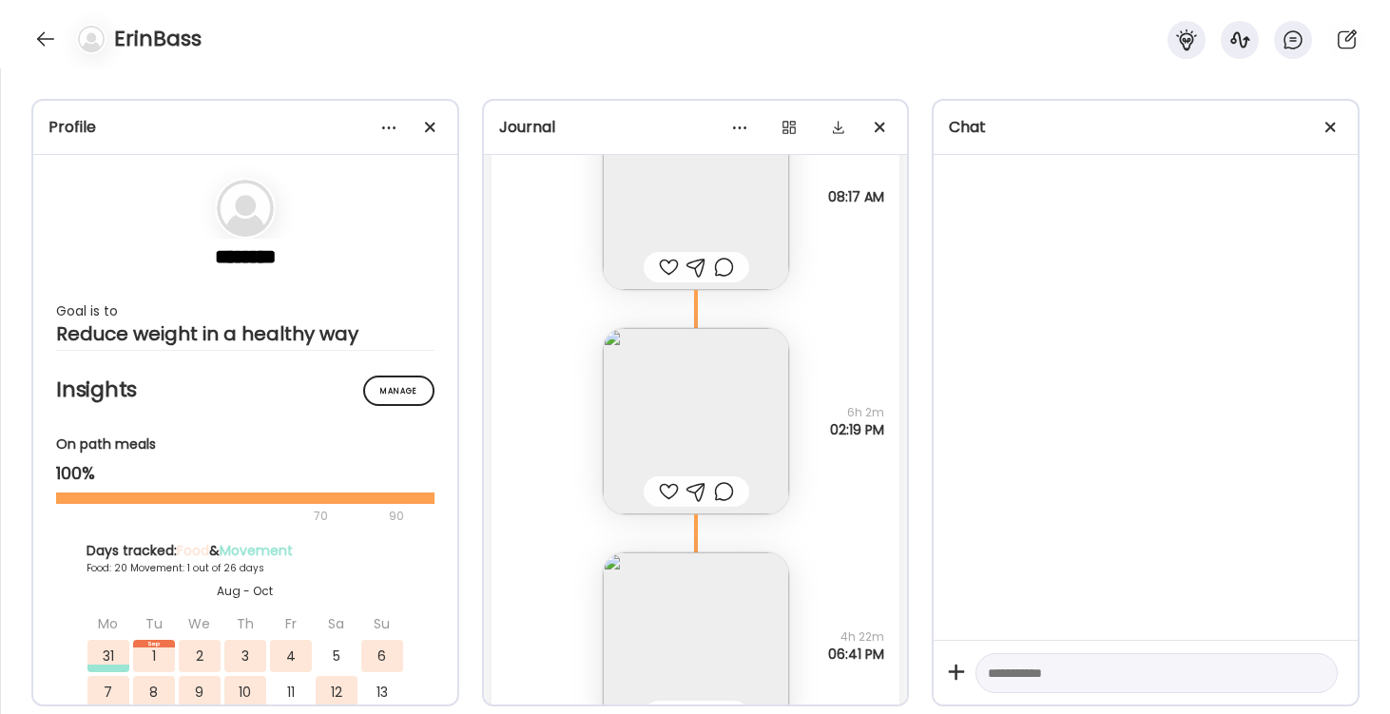
scroll to position [23721, 0]
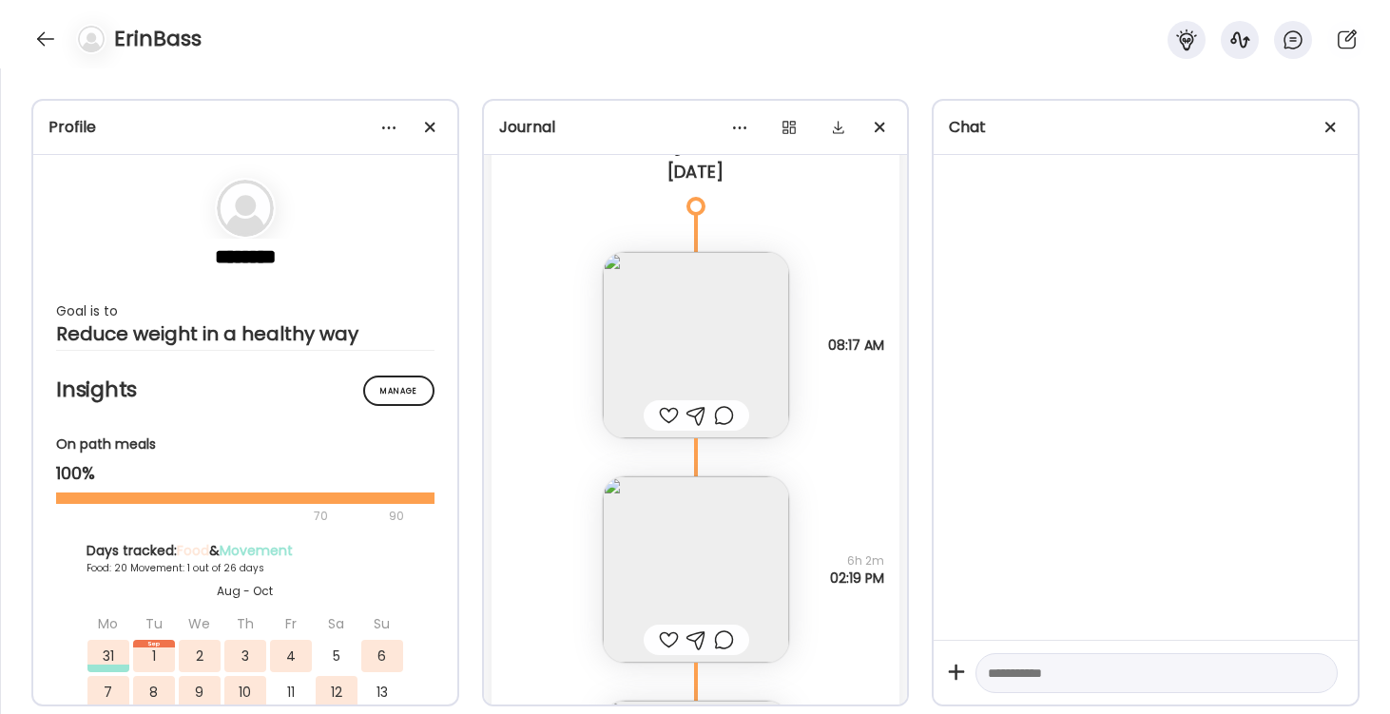
click at [708, 352] on img at bounding box center [696, 345] width 186 height 186
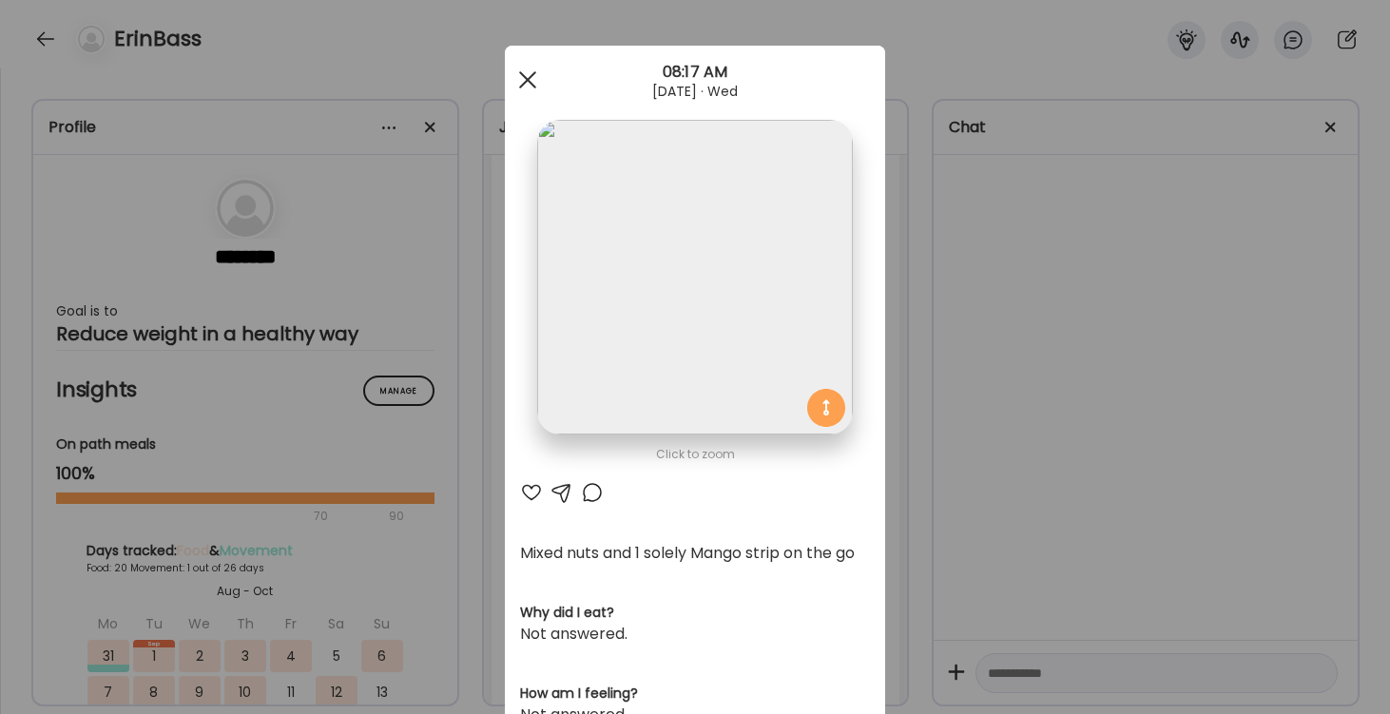
click at [527, 77] on div at bounding box center [528, 80] width 38 height 38
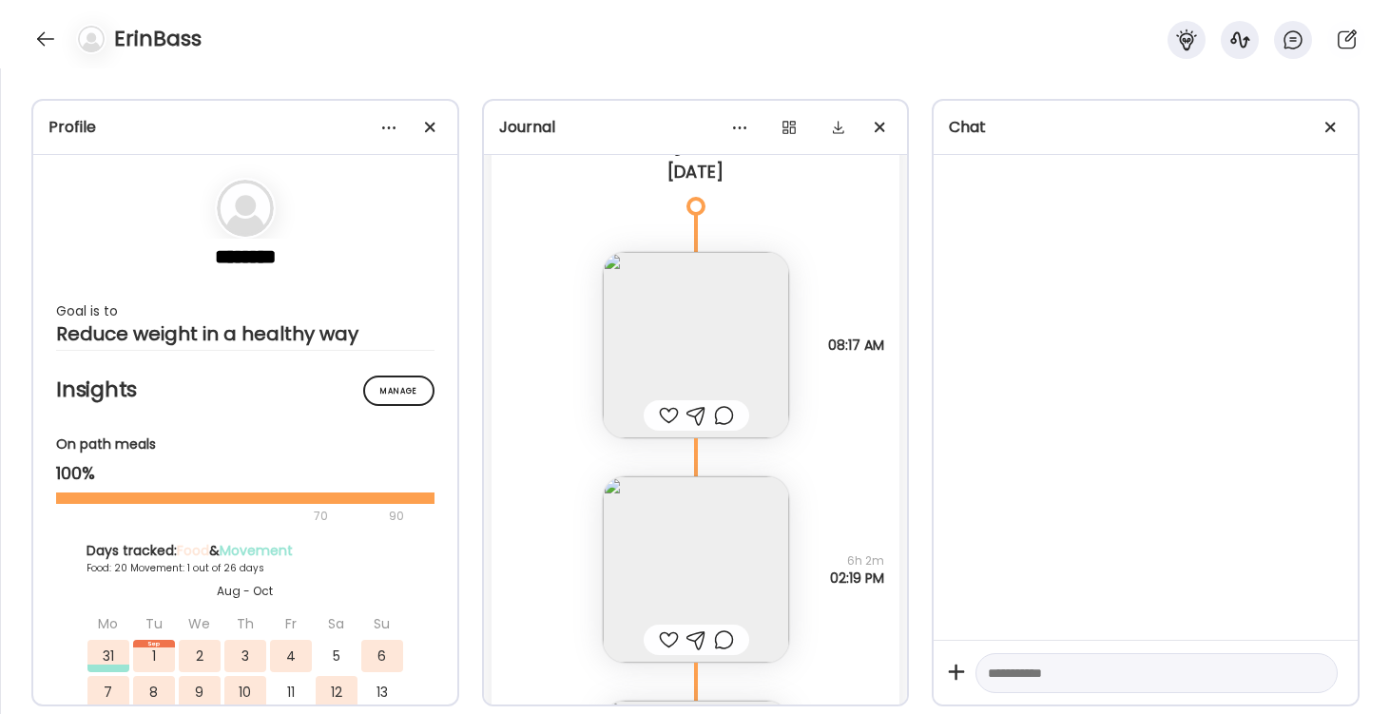
click at [708, 524] on img at bounding box center [696, 569] width 186 height 186
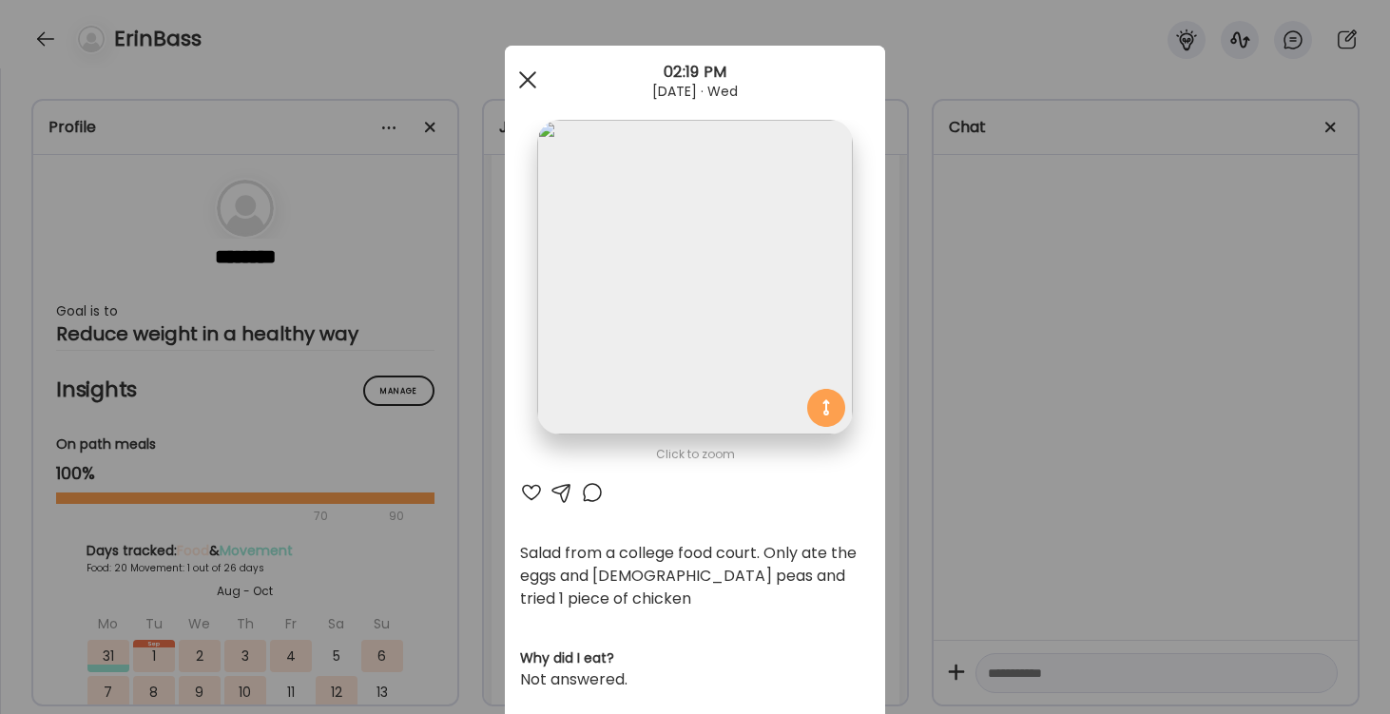
click at [531, 76] on span at bounding box center [527, 79] width 17 height 17
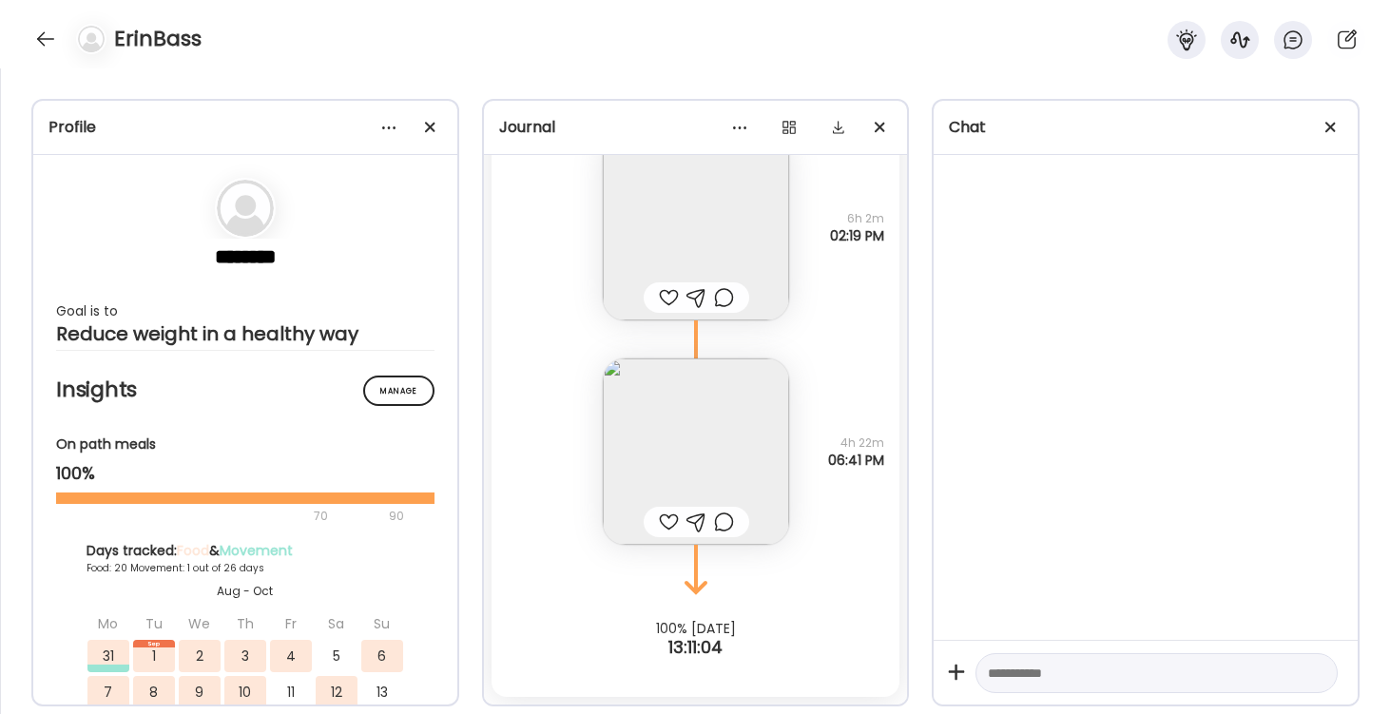
scroll to position [24063, 0]
click at [722, 441] on img at bounding box center [696, 452] width 186 height 186
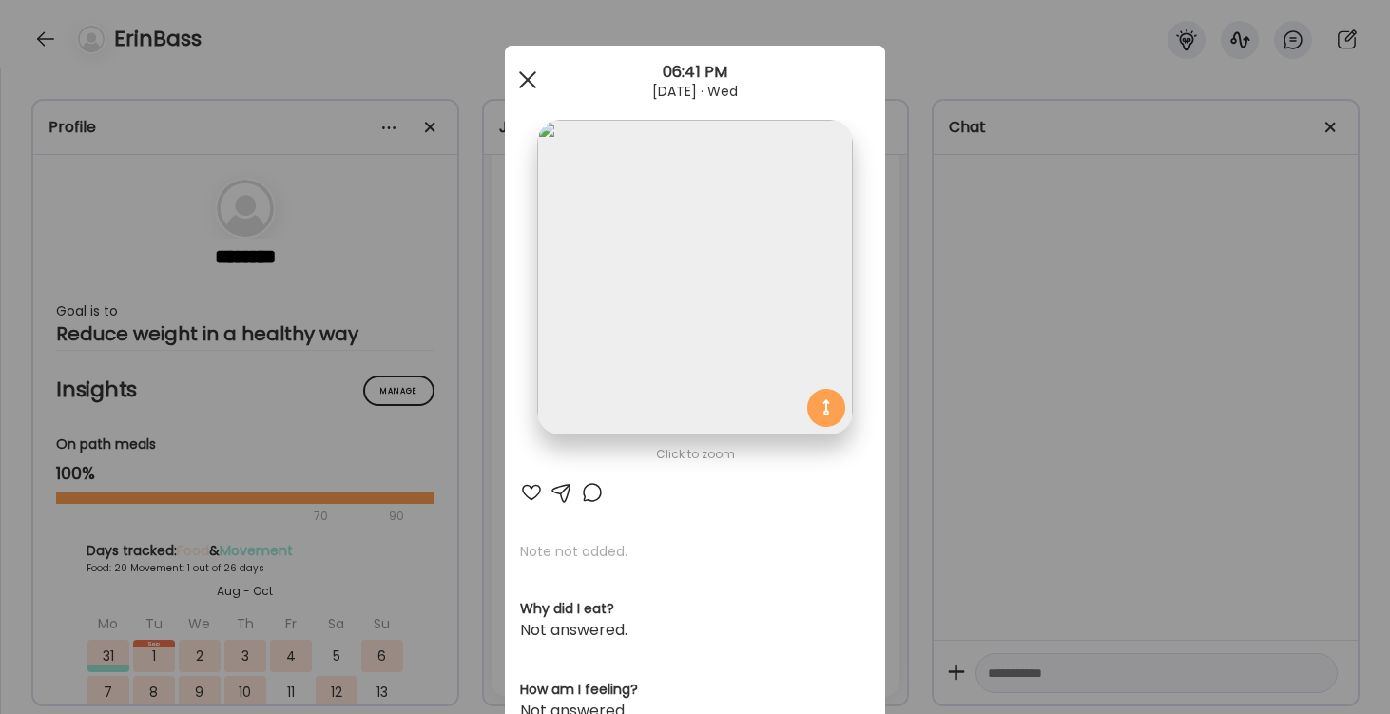
click at [523, 74] on span at bounding box center [527, 79] width 17 height 17
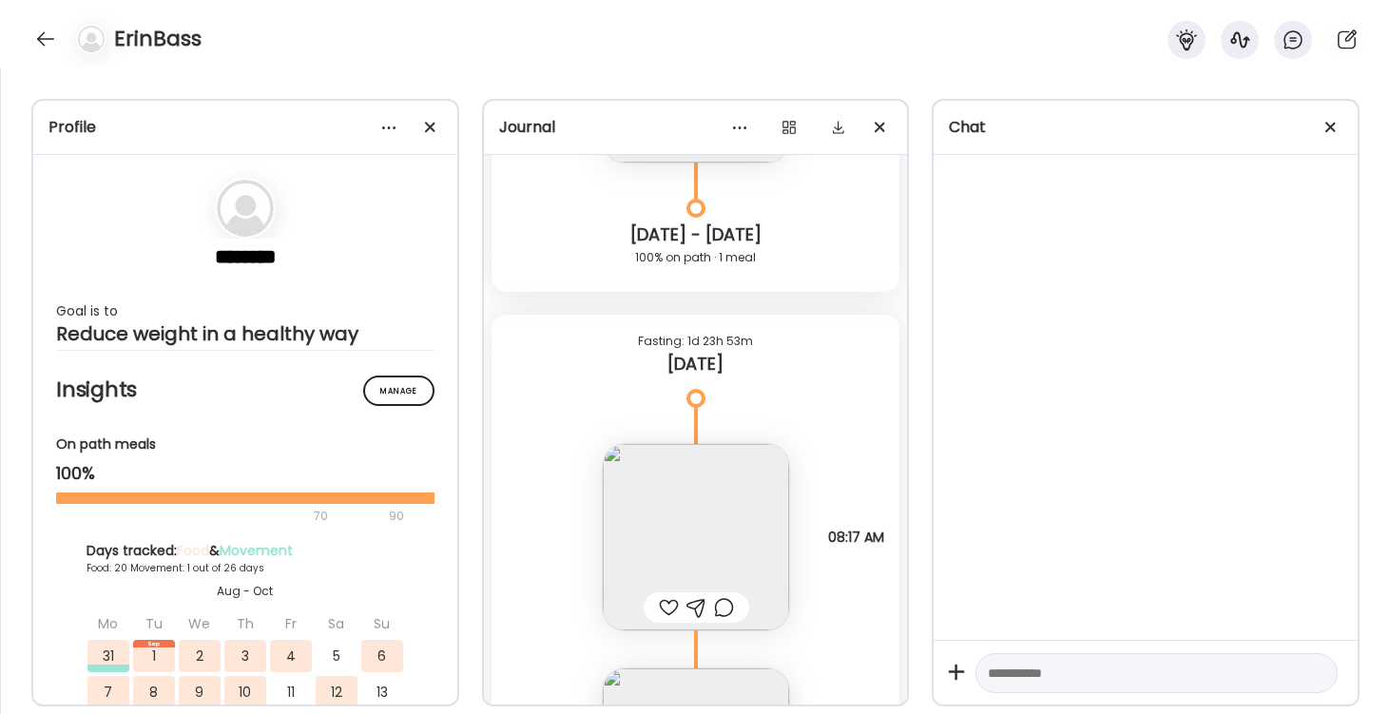
scroll to position [23515, 0]
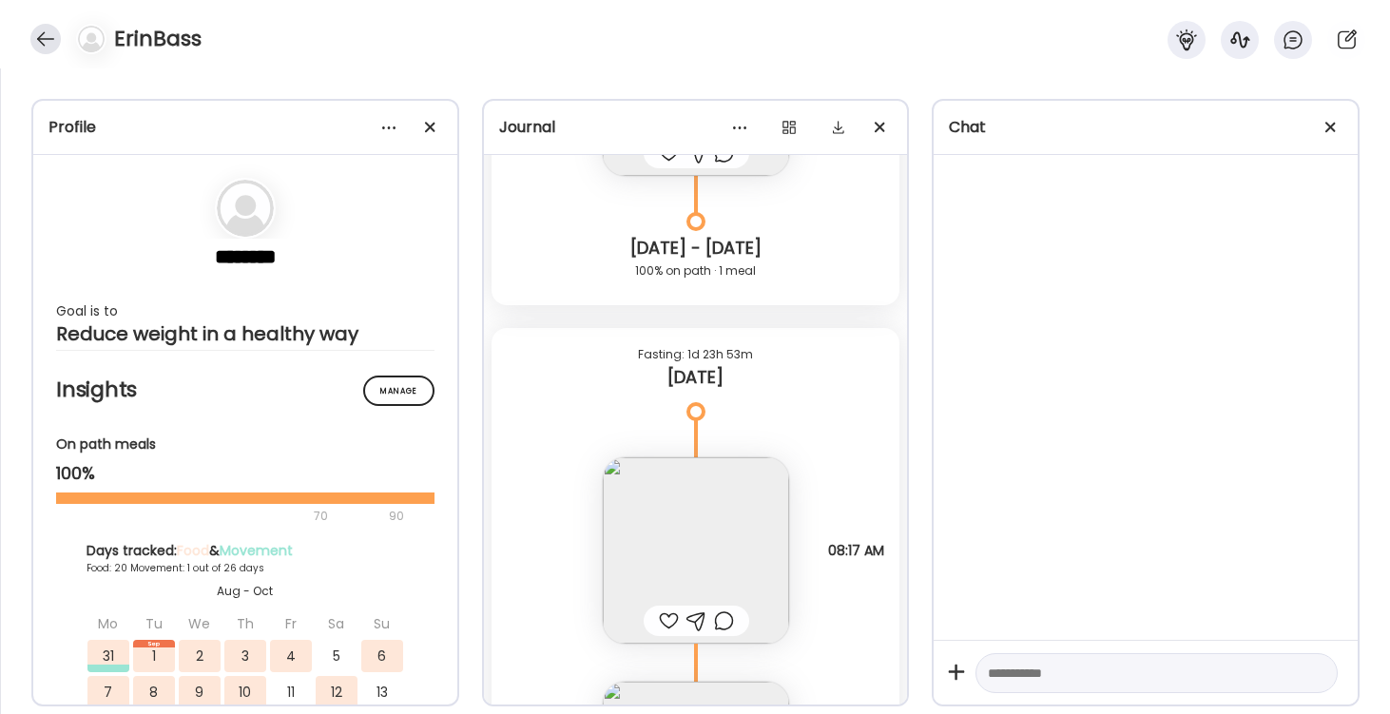
click at [39, 40] on div at bounding box center [45, 39] width 30 height 30
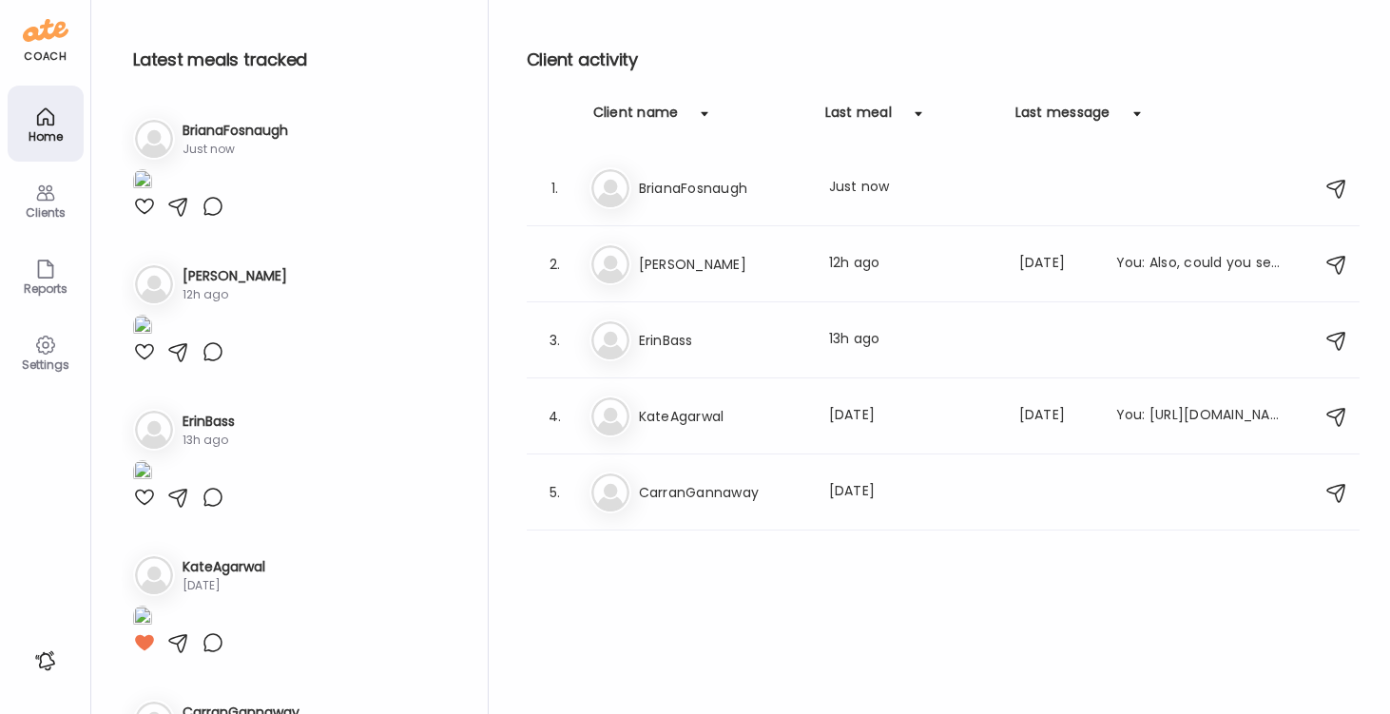
click at [223, 134] on h3 "BrianaFosnaugh" at bounding box center [236, 131] width 106 height 20
click at [229, 128] on h3 "BrianaFosnaugh" at bounding box center [236, 131] width 106 height 20
click at [661, 193] on h3 "BrianaFosnaugh" at bounding box center [722, 188] width 167 height 23
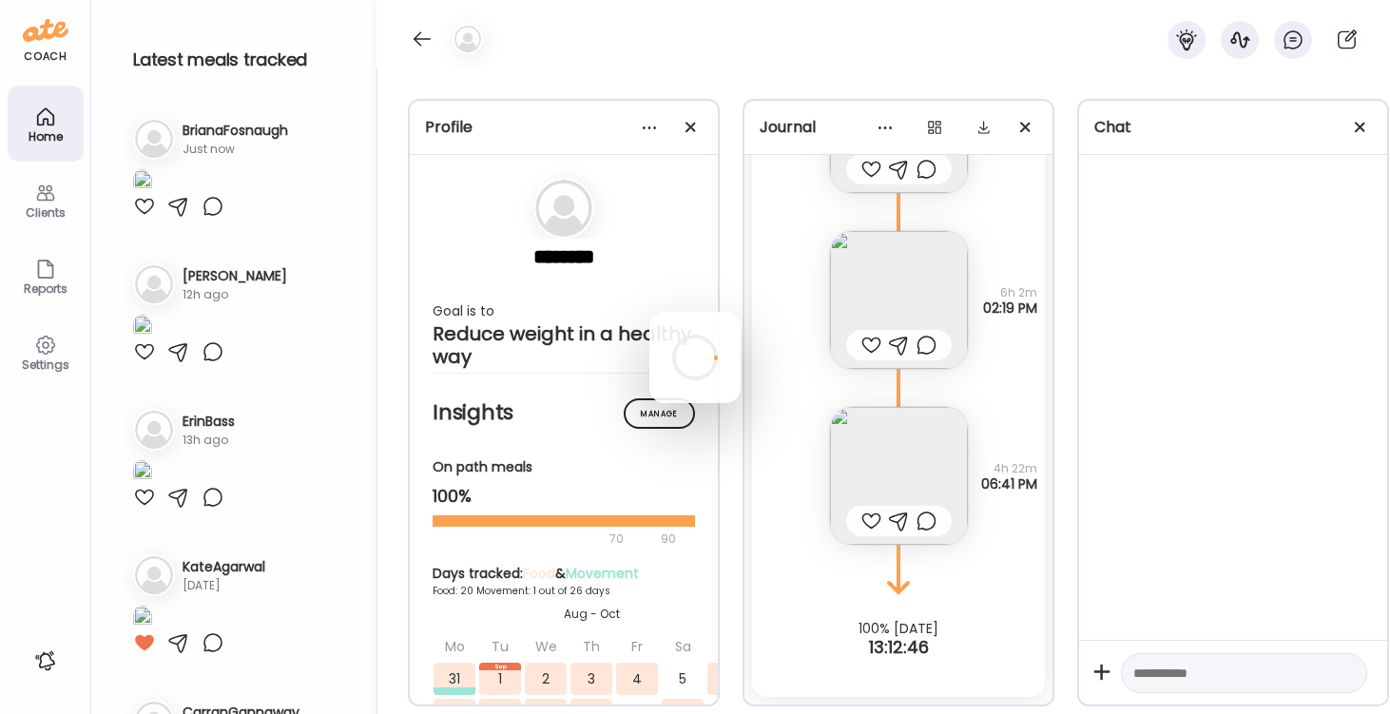
scroll to position [0, 0]
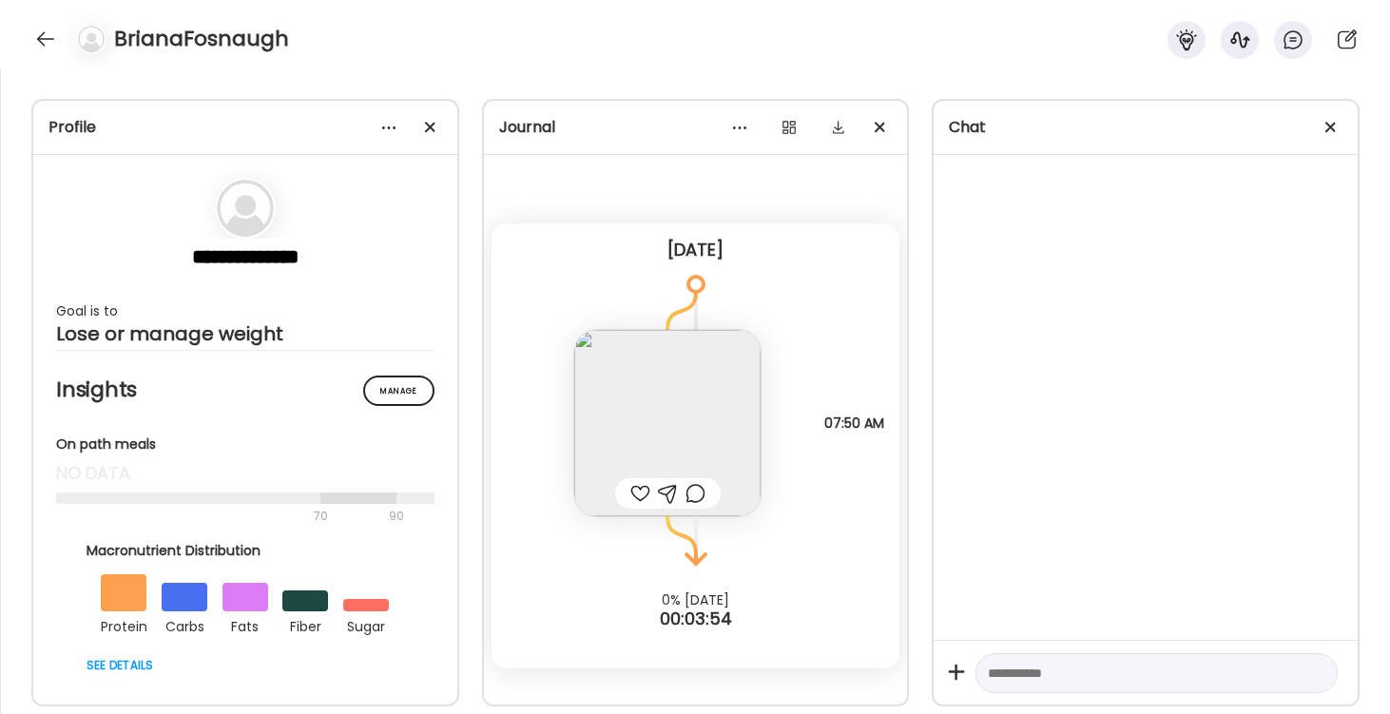
click at [637, 485] on div at bounding box center [641, 493] width 20 height 23
click at [55, 41] on div at bounding box center [45, 39] width 30 height 30
